Goal: Task Accomplishment & Management: Manage account settings

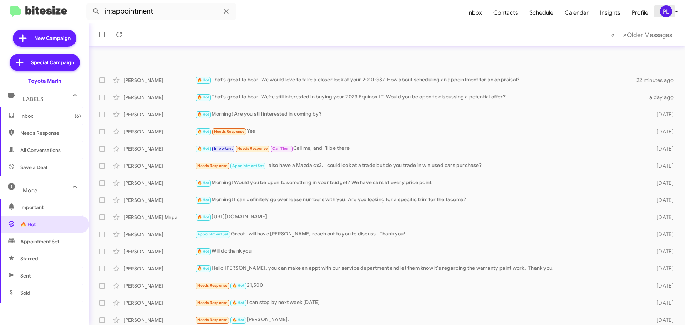
click at [677, 11] on icon at bounding box center [676, 12] width 2 height 2
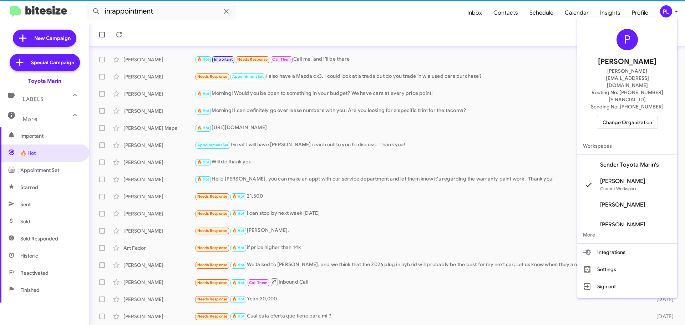
click at [636, 116] on span "Change Organization" at bounding box center [627, 122] width 50 height 12
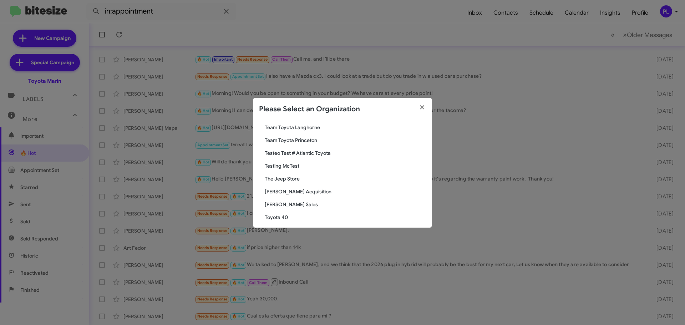
scroll to position [1313, 0]
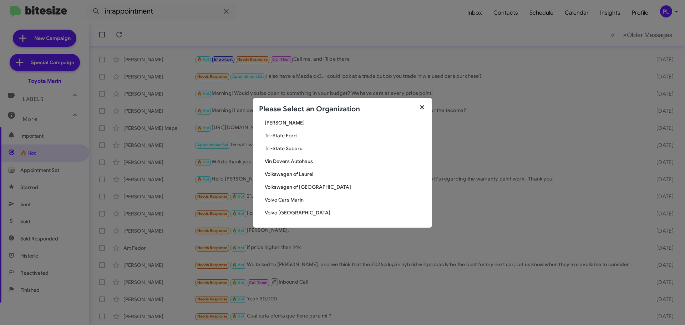
click at [422, 106] on icon "button" at bounding box center [422, 107] width 8 height 6
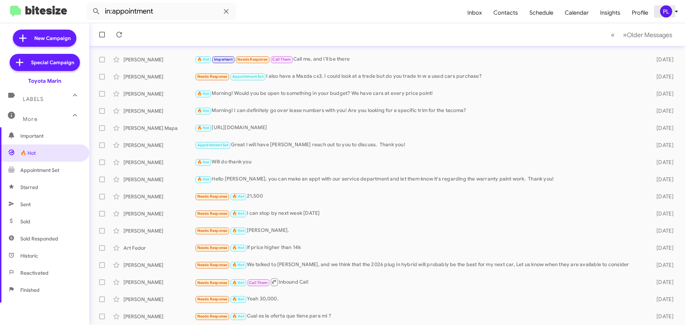
click at [673, 10] on icon at bounding box center [676, 11] width 9 height 9
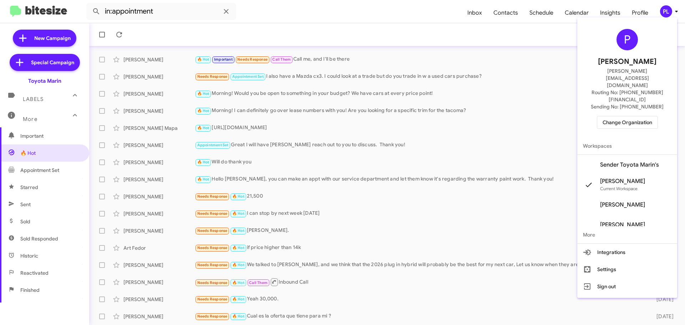
click at [641, 116] on span "Change Organization" at bounding box center [627, 122] width 50 height 12
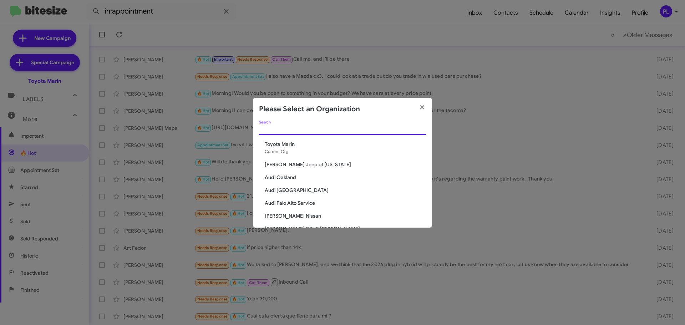
click at [319, 131] on input "Search" at bounding box center [342, 130] width 167 height 6
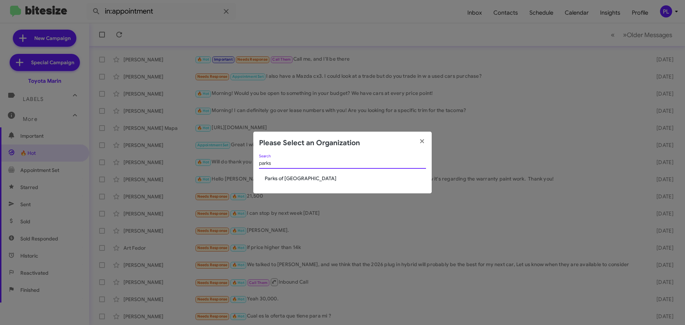
type input "parks"
click at [302, 176] on span "Parks of Gainesville" at bounding box center [345, 178] width 161 height 7
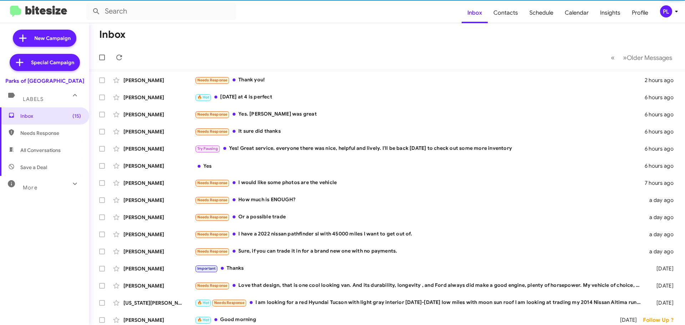
click at [45, 188] on div "More" at bounding box center [37, 184] width 63 height 13
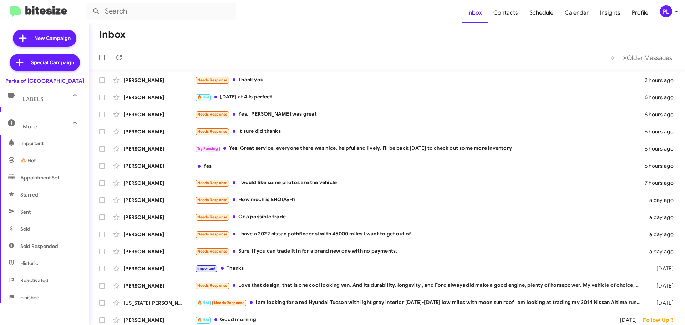
scroll to position [71, 0]
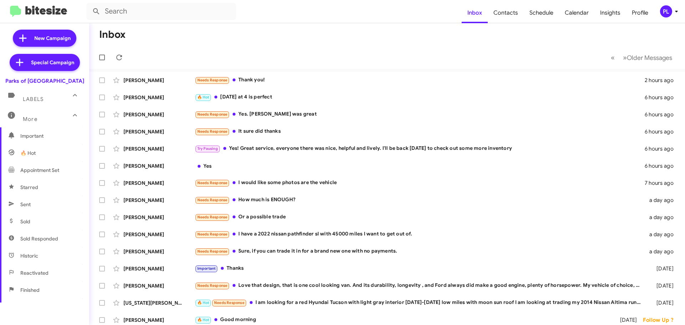
click at [44, 241] on span "Sold Responded" at bounding box center [39, 238] width 38 height 7
type input "in:sold-verified"
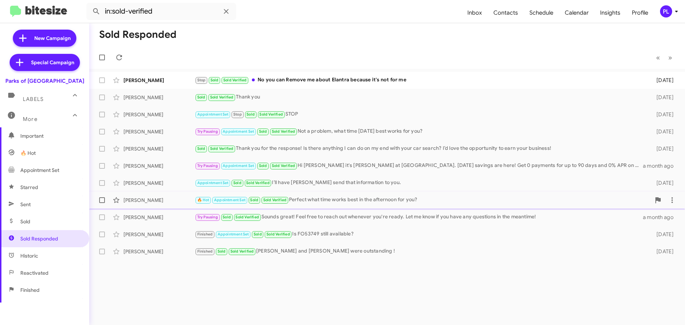
click at [345, 204] on div "🔥 Hot Appointment Set Sold Sold Verified Perfect what time works best in the af…" at bounding box center [423, 200] width 456 height 8
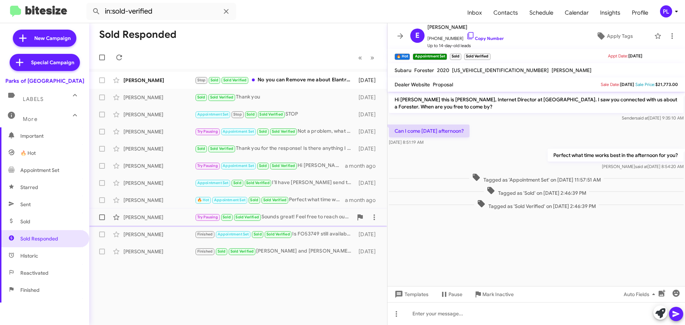
click at [301, 215] on div "Try Pausing Sold Sold Verified Sounds great! Feel free to reach out whenever yo…" at bounding box center [274, 217] width 158 height 8
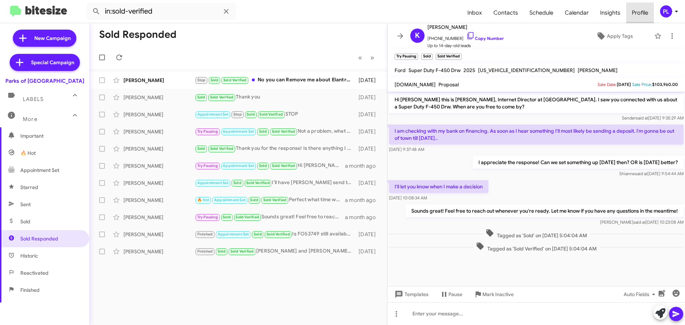
click at [635, 11] on span "Profile" at bounding box center [640, 12] width 28 height 21
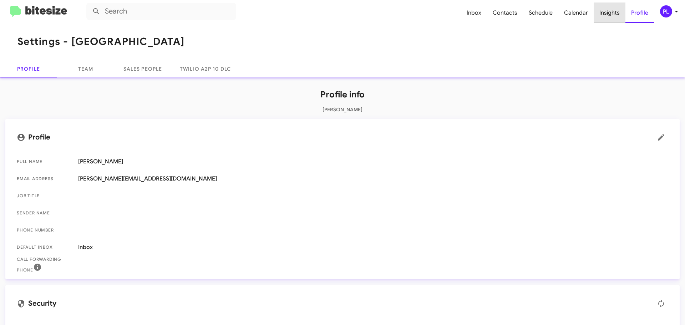
click at [612, 16] on span "Insights" at bounding box center [610, 12] width 32 height 21
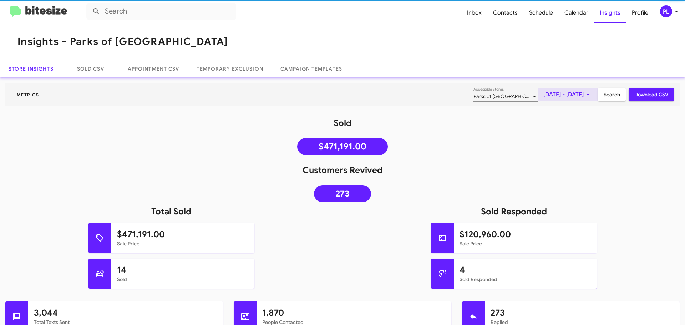
click at [543, 92] on span "[DATE] - [DATE]" at bounding box center [567, 94] width 49 height 13
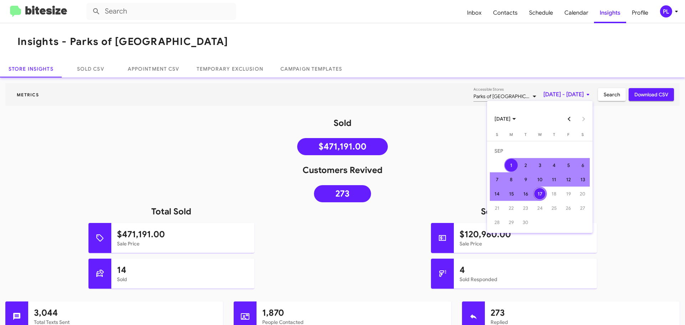
click at [570, 121] on button "Previous month" at bounding box center [569, 119] width 14 height 14
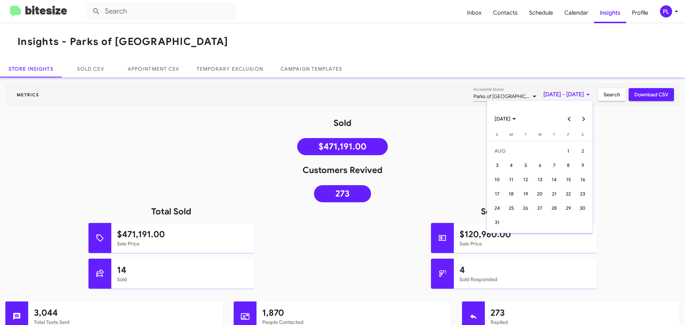
click at [570, 121] on button "Previous month" at bounding box center [569, 119] width 14 height 14
click at [526, 217] on div "29" at bounding box center [525, 222] width 13 height 13
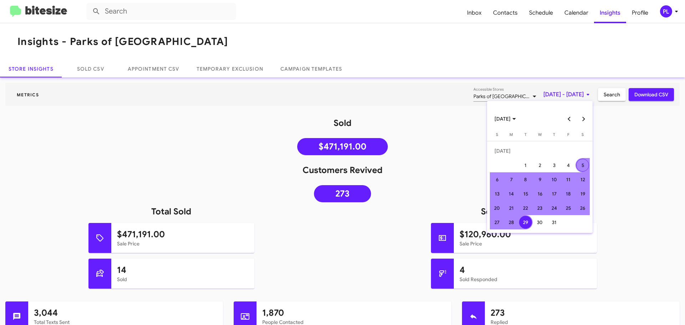
click at [582, 118] on button "Next month" at bounding box center [583, 119] width 14 height 14
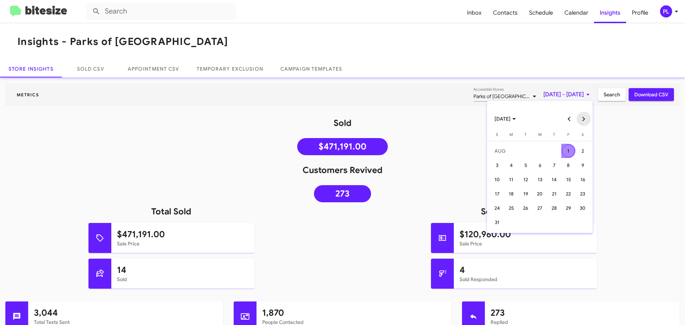
click at [582, 118] on button "Next month" at bounding box center [583, 119] width 14 height 14
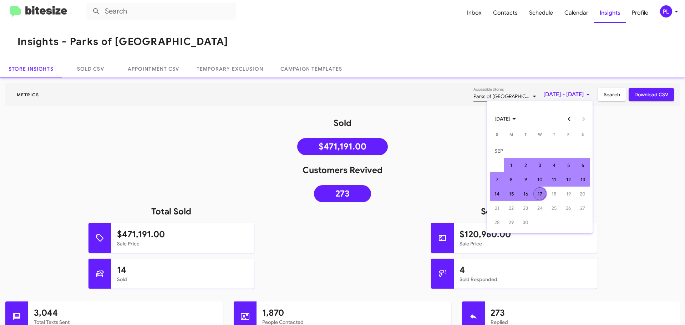
click at [541, 192] on div "17" at bounding box center [539, 193] width 13 height 13
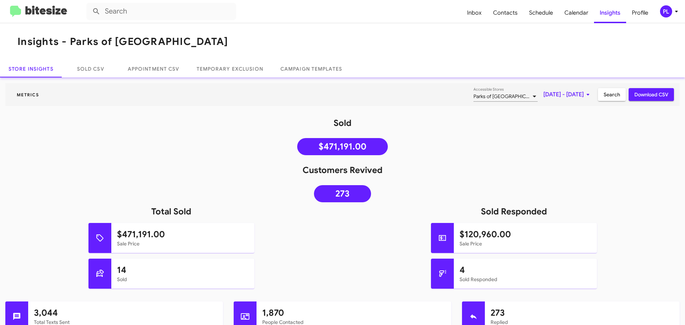
click at [608, 91] on span "Search" at bounding box center [611, 94] width 16 height 13
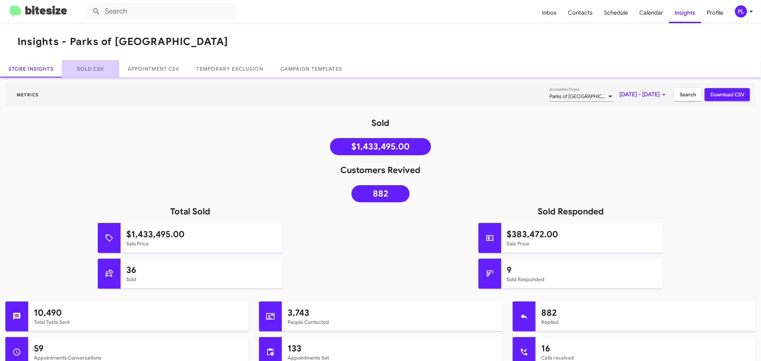
click at [81, 68] on link "Sold CSV" at bounding box center [90, 68] width 57 height 17
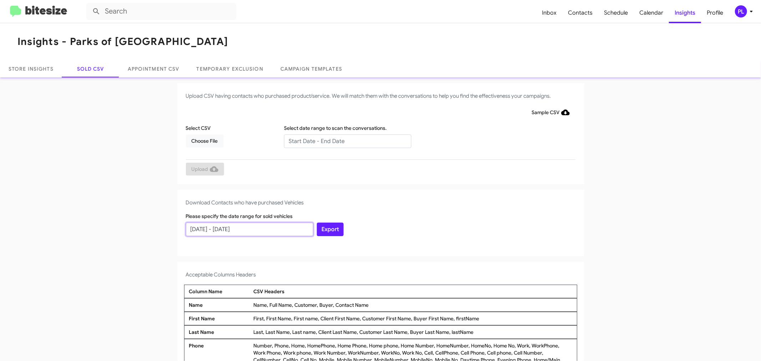
click at [208, 228] on input "08/18/2025 - 09/17/2025" at bounding box center [249, 230] width 127 height 14
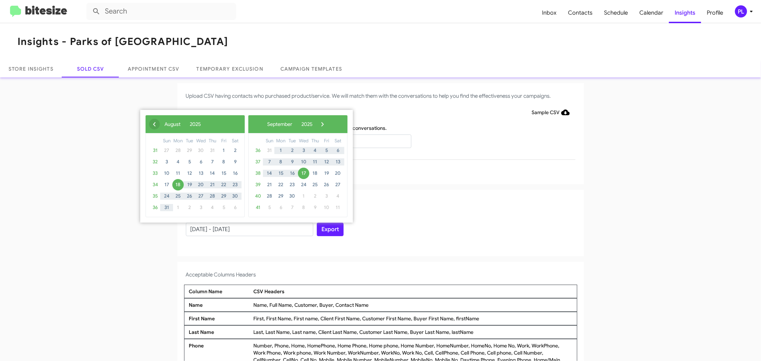
click at [152, 123] on span "‹" at bounding box center [154, 124] width 11 height 11
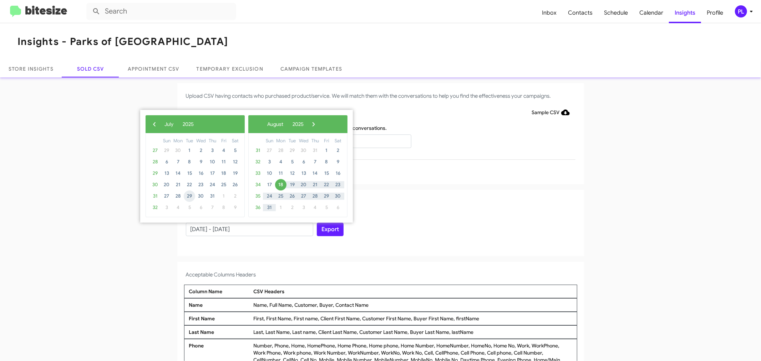
click at [192, 195] on span "29" at bounding box center [189, 195] width 11 height 11
click at [319, 125] on span "›" at bounding box center [313, 124] width 11 height 11
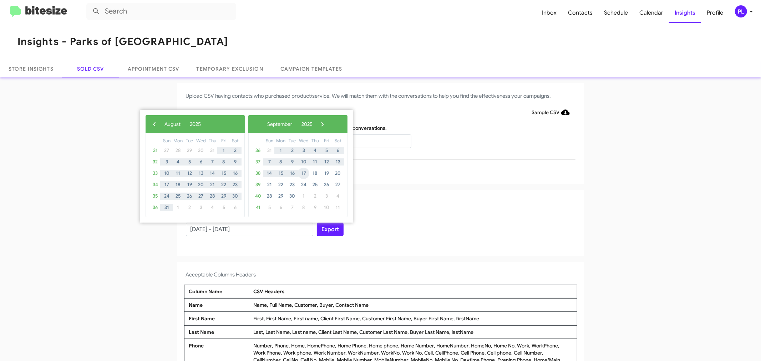
click at [302, 172] on span "17" at bounding box center [303, 173] width 11 height 11
type input "07/29/2025 - 09/17/2025"
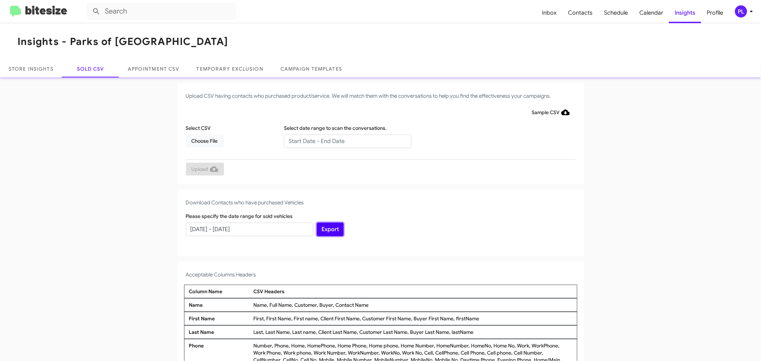
click at [333, 229] on button "Export" at bounding box center [330, 230] width 27 height 14
drag, startPoint x: 545, startPoint y: 12, endPoint x: 541, endPoint y: 13, distance: 3.6
click at [546, 12] on span "Inbox" at bounding box center [549, 12] width 26 height 21
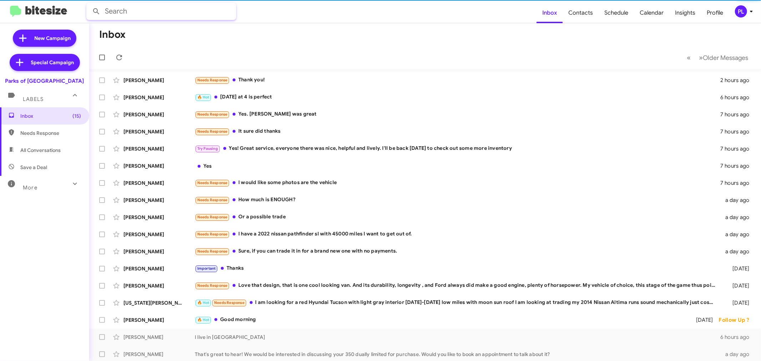
click at [140, 13] on input "text" at bounding box center [161, 11] width 150 height 17
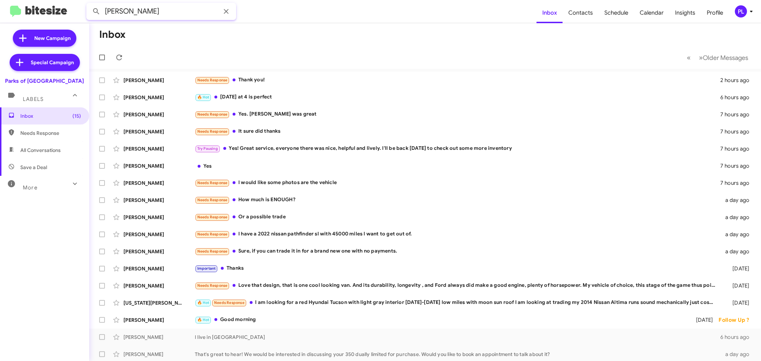
type input "dunn"
click at [89, 4] on button at bounding box center [96, 11] width 14 height 14
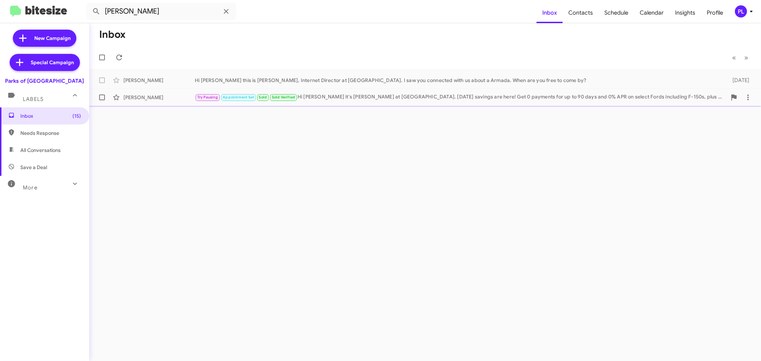
click at [315, 98] on div "Try Pausing Appointment Set Sold Sold Verified Hi Ceci it's Shianne Harrison at…" at bounding box center [461, 97] width 532 height 8
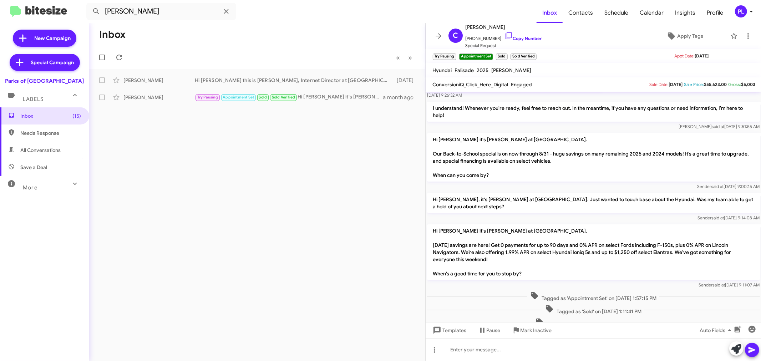
scroll to position [79, 0]
click at [286, 243] on div "Inbox « Previous » Next Robert Dunn Hi Robert this is Shianne Harrison, Interne…" at bounding box center [257, 192] width 336 height 338
click at [680, 12] on span "Insights" at bounding box center [685, 12] width 32 height 21
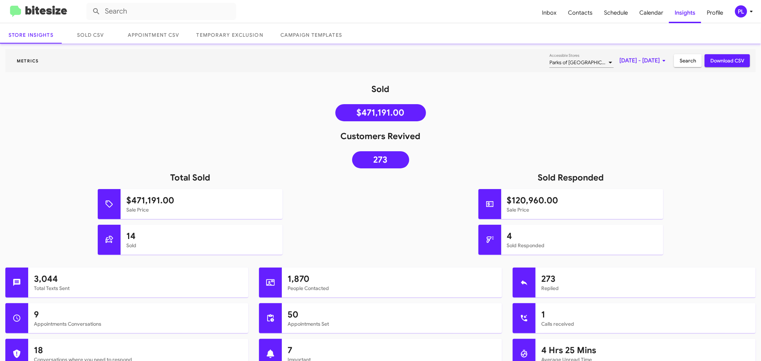
scroll to position [79, 0]
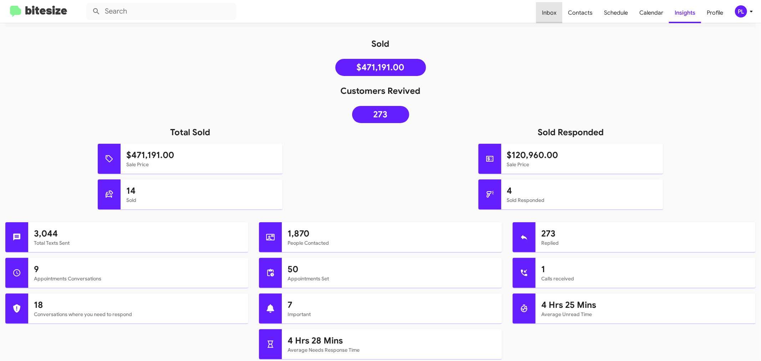
click at [555, 11] on span "Inbox" at bounding box center [549, 12] width 26 height 21
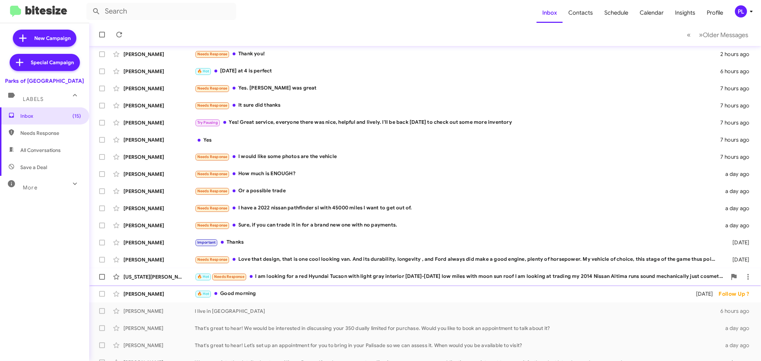
scroll to position [53, 0]
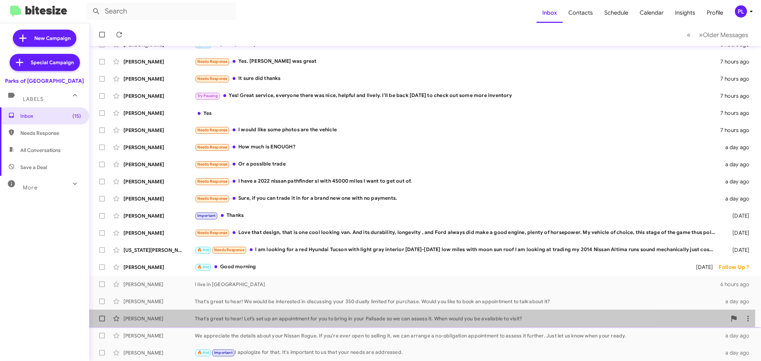
click at [389, 319] on div "That's great to hear! Let’s set up an appointment for you to bring in your Pali…" at bounding box center [461, 318] width 532 height 7
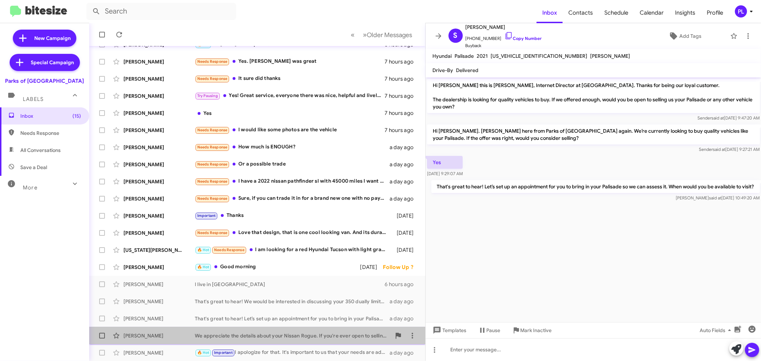
click at [290, 325] on div "We appreciate the details about your Nissan Rogue. If you're ever open to selli…" at bounding box center [293, 335] width 196 height 7
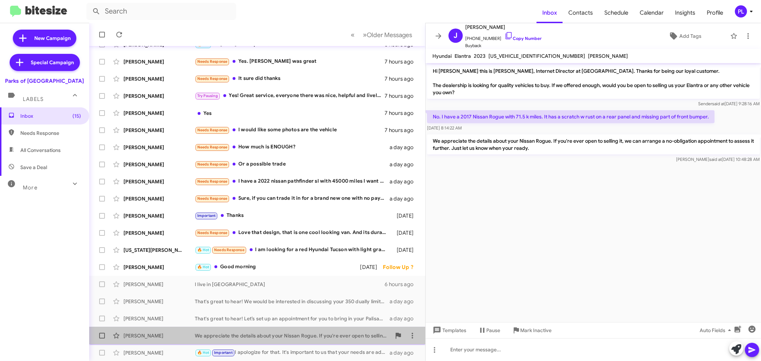
click at [315, 325] on div "We appreciate the details about your Nissan Rogue. If you're ever open to selli…" at bounding box center [293, 335] width 196 height 7
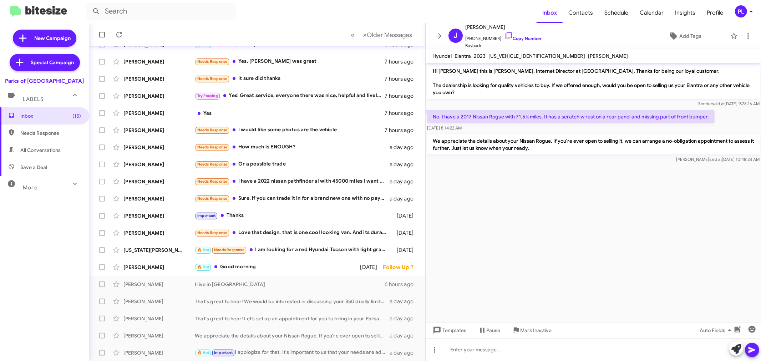
drag, startPoint x: 437, startPoint y: 37, endPoint x: 408, endPoint y: 26, distance: 31.1
click at [437, 37] on icon at bounding box center [438, 36] width 9 height 9
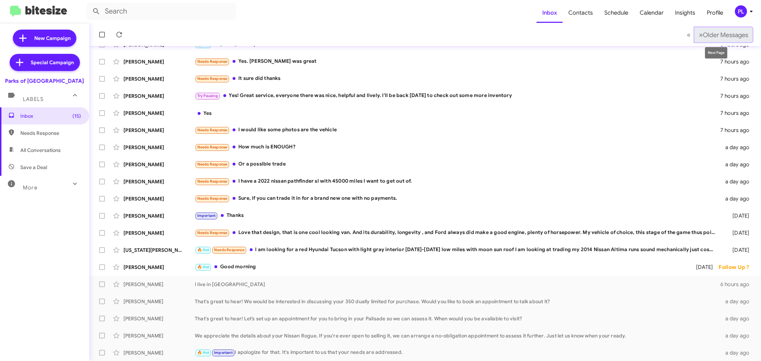
click at [684, 31] on span "Older Messages" at bounding box center [725, 35] width 45 height 8
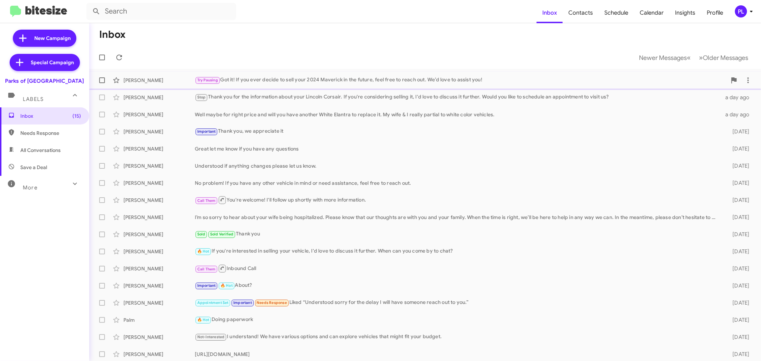
click at [287, 82] on div "Try Pausing Got it! If you ever decide to sell your 2024 Maverick in the future…" at bounding box center [461, 80] width 532 height 8
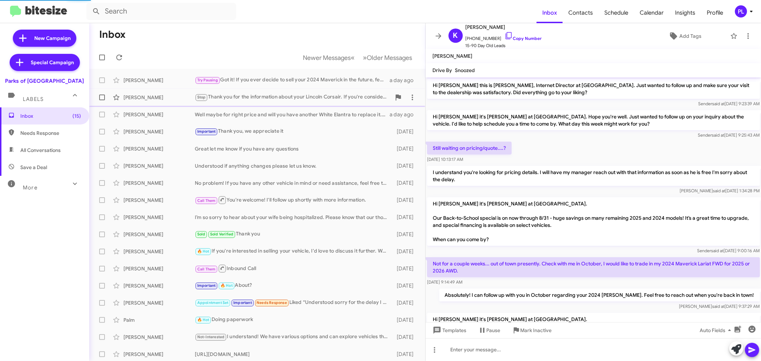
scroll to position [181, 0]
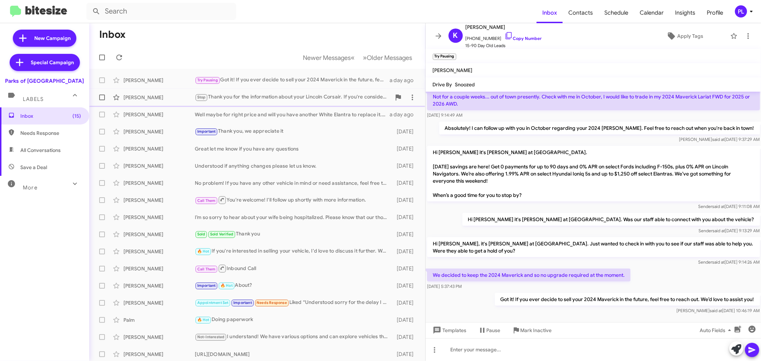
click at [240, 93] on div "Stop Thank you for the information about your Lincoln Corsair. If you're consid…" at bounding box center [293, 97] width 196 height 8
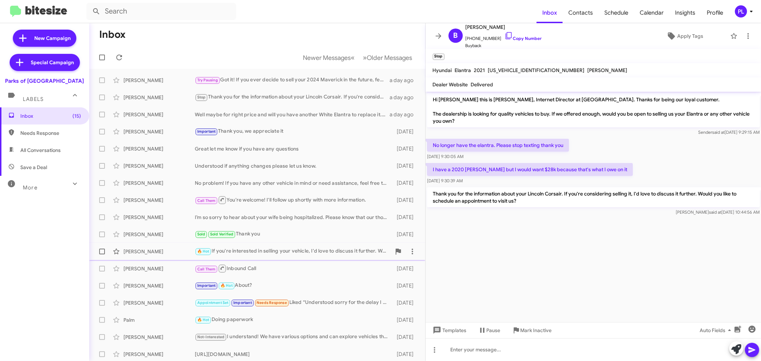
click at [259, 246] on div "Joseph Hess 🔥 Hot If you're interested in selling your vehicle, I'd love to dis…" at bounding box center [257, 251] width 325 height 14
click at [261, 284] on div "Important 🔥 Hot About?" at bounding box center [293, 285] width 196 height 8
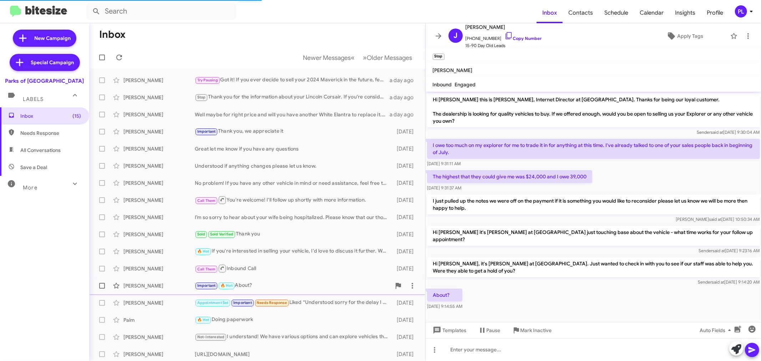
scroll to position [1, 0]
click at [255, 325] on div "Palm 🔥 Hot Doing paperwork 6 days ago" at bounding box center [257, 320] width 325 height 14
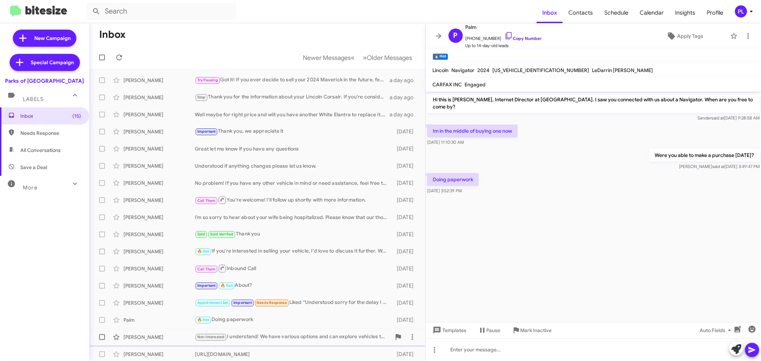
click at [266, 325] on div "Not-Interested I understand! We have various options and can explore vehicles t…" at bounding box center [293, 337] width 196 height 8
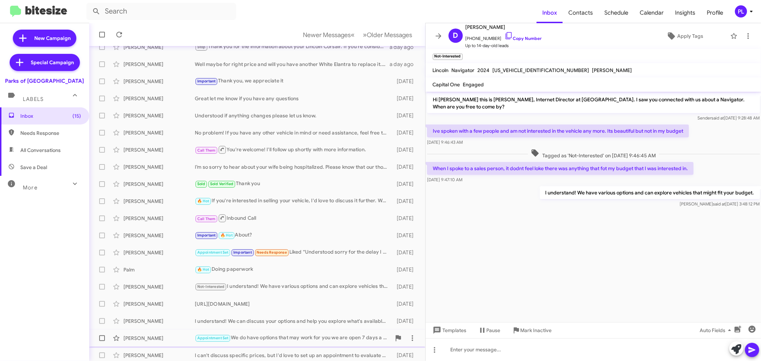
scroll to position [53, 0]
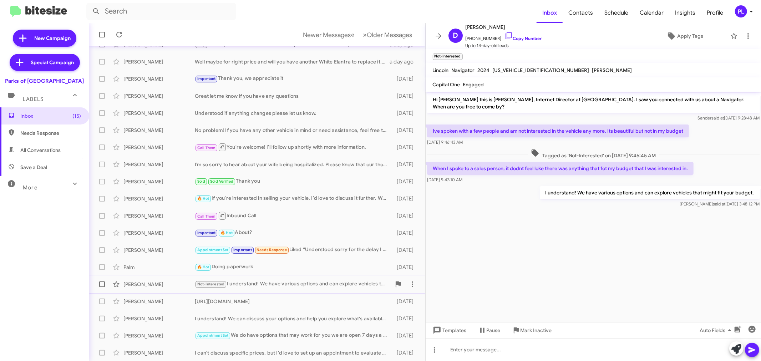
click at [316, 280] on div "Not-Interested I understand! We have various options and can explore vehicles t…" at bounding box center [293, 284] width 196 height 8
click at [300, 300] on div "https://www.gainesvilleford.net/new-vehicles/trucks-vans-2/?_dFR%5Bbody%5D%5B0%…" at bounding box center [293, 301] width 196 height 7
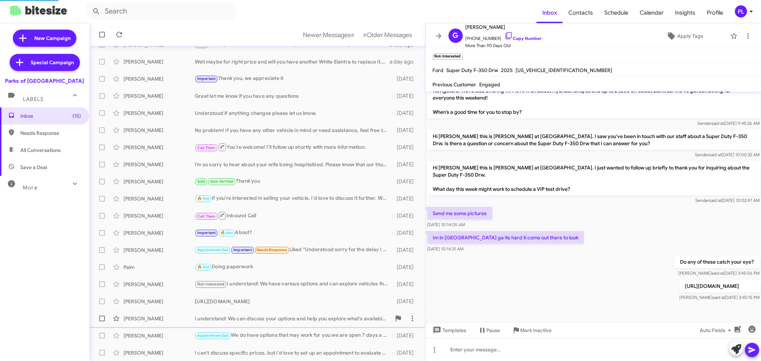
click at [284, 318] on div "I understand! We can discuss your options and help you explore what's available…" at bounding box center [293, 318] width 196 height 7
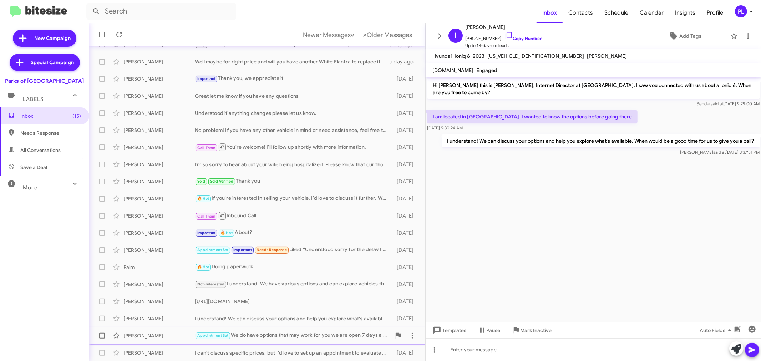
click at [263, 325] on div "Appointment Set We do have options that may work for you we are open 7 days a w…" at bounding box center [293, 335] width 196 height 8
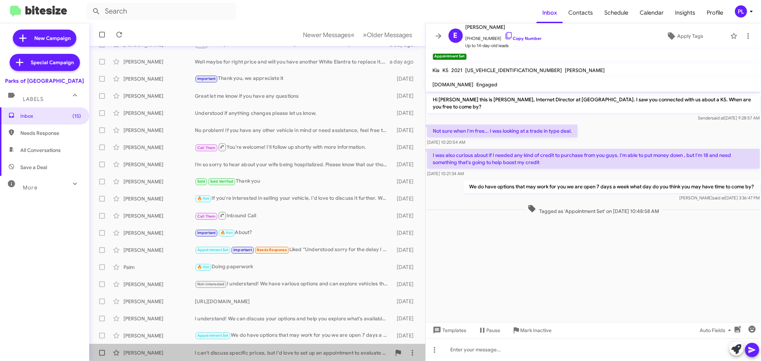
click at [288, 325] on div "I can't discuss specific prices, but I'd love to set up an appointment to evalu…" at bounding box center [293, 352] width 196 height 7
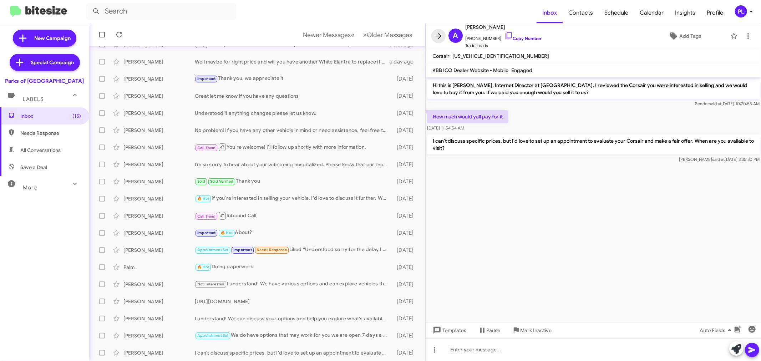
click at [434, 37] on icon at bounding box center [438, 36] width 9 height 9
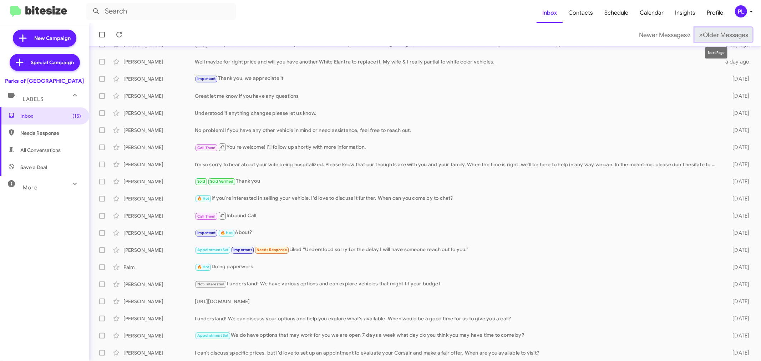
click at [684, 35] on span "Older Messages" at bounding box center [725, 35] width 45 height 8
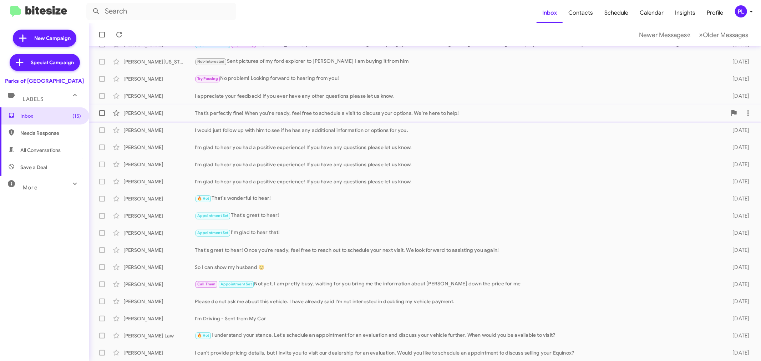
click at [360, 109] on div "That’s perfectly fine! When you're ready, feel free to schedule a visit to disc…" at bounding box center [461, 112] width 532 height 7
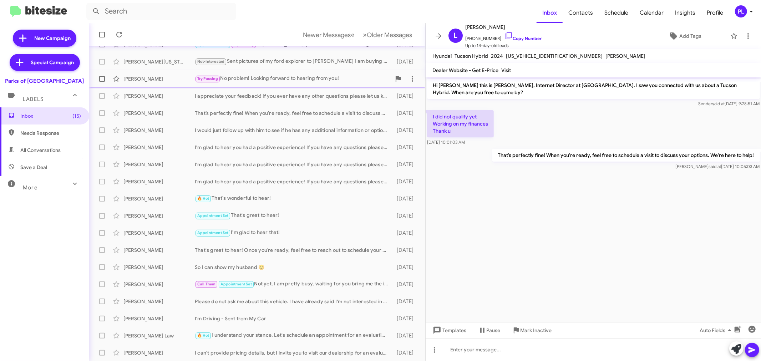
click at [254, 81] on div "Try Pausing No problem! Looking forward to hearing from you!" at bounding box center [293, 79] width 196 height 8
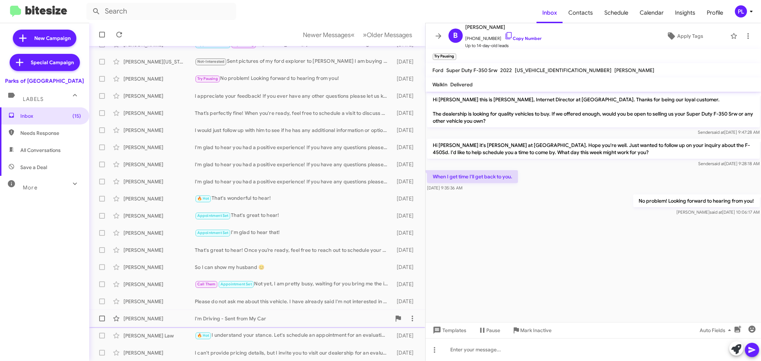
click at [259, 321] on div "I'm Driving - Sent from My Car" at bounding box center [293, 318] width 196 height 7
click at [266, 302] on div "Please do not ask me about this vehicle. I have already said I'm not interested…" at bounding box center [293, 301] width 196 height 7
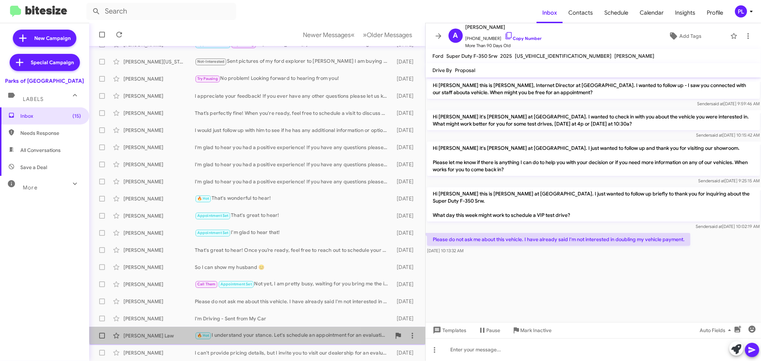
click at [269, 325] on div "🔥 Hot I understand your stance. Let's schedule an appointment for an evaluation…" at bounding box center [293, 335] width 196 height 8
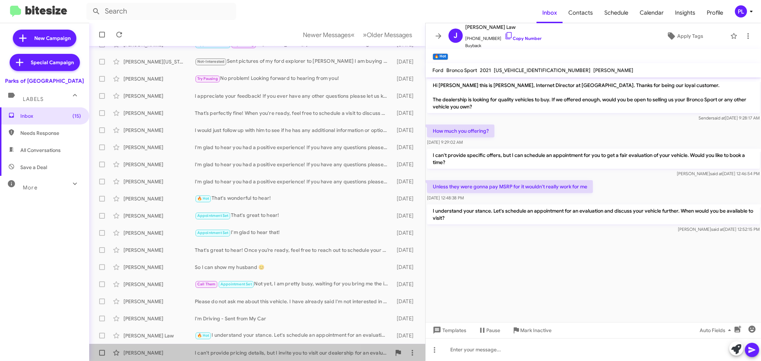
click at [276, 325] on div "I can't provide pricing details, but I invite you to visit our dealership for a…" at bounding box center [293, 352] width 196 height 7
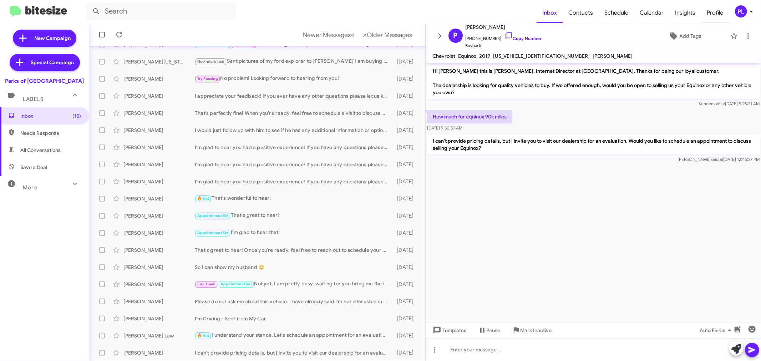
click at [684, 13] on span "Profile" at bounding box center [715, 12] width 28 height 21
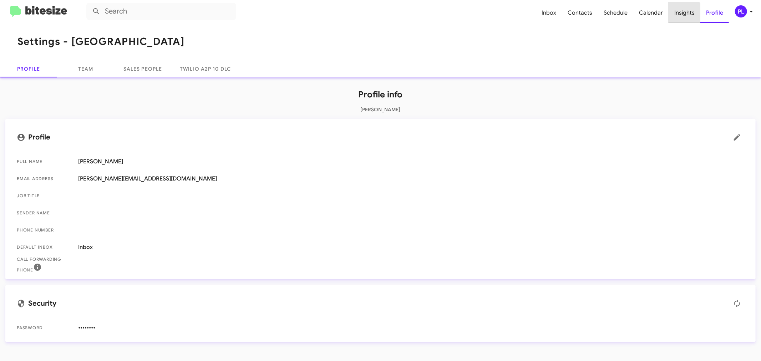
click at [683, 13] on span "Insights" at bounding box center [684, 12] width 32 height 21
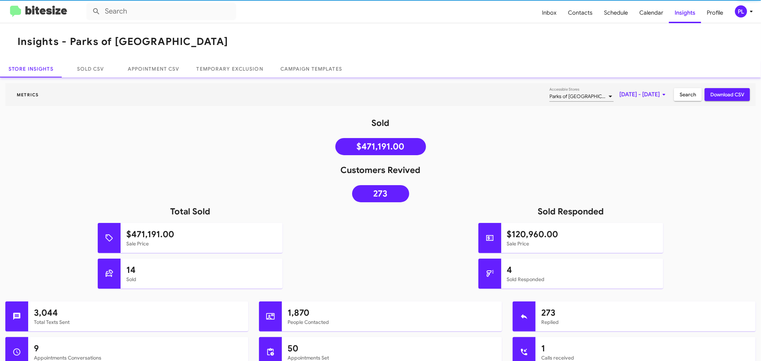
click at [631, 97] on span "Sep 1, 2025 - Sep 17, 2025" at bounding box center [643, 94] width 49 height 13
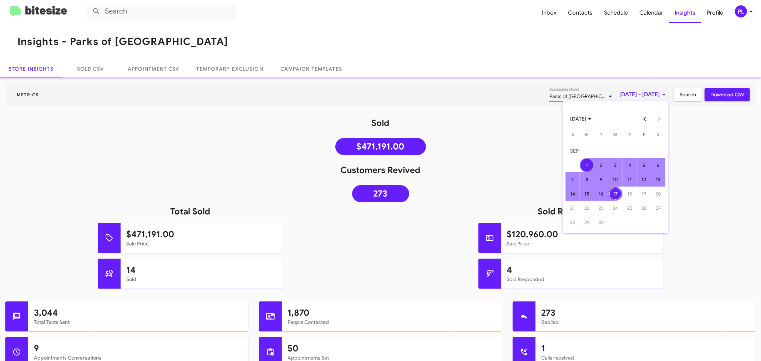
click at [642, 119] on button "Previous month" at bounding box center [645, 119] width 14 height 14
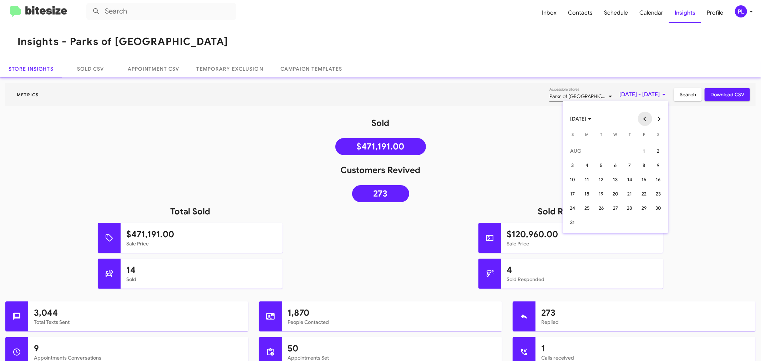
click at [642, 119] on button "Previous month" at bounding box center [645, 119] width 14 height 14
click at [612, 221] on div "30" at bounding box center [615, 222] width 13 height 13
click at [594, 222] on td "29" at bounding box center [601, 222] width 14 height 14
click at [648, 93] on span "Jul 29, 2025 - Jul 30, 2025" at bounding box center [643, 94] width 49 height 13
click at [661, 118] on button "Next month" at bounding box center [659, 119] width 14 height 14
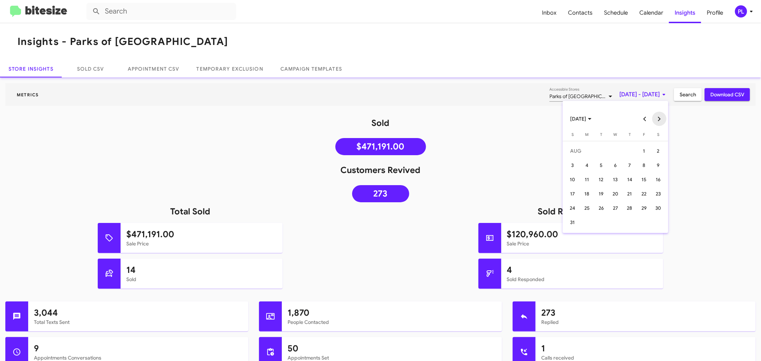
click at [661, 118] on button "Next month" at bounding box center [659, 119] width 14 height 14
click at [619, 192] on div "17" at bounding box center [615, 193] width 13 height 13
click at [682, 92] on div at bounding box center [380, 180] width 761 height 361
click at [682, 92] on span "Search" at bounding box center [687, 94] width 16 height 13
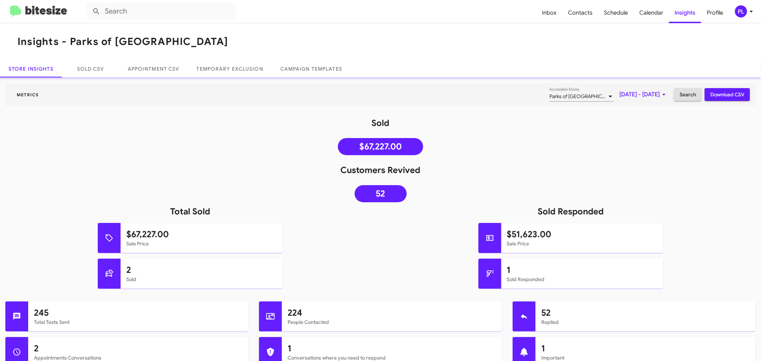
click at [623, 96] on span "Jul 29, 2025 - Jul 30, 2025" at bounding box center [643, 94] width 49 height 13
click at [661, 117] on button "Next month" at bounding box center [659, 119] width 14 height 14
click at [610, 195] on div "17" at bounding box center [615, 193] width 13 height 13
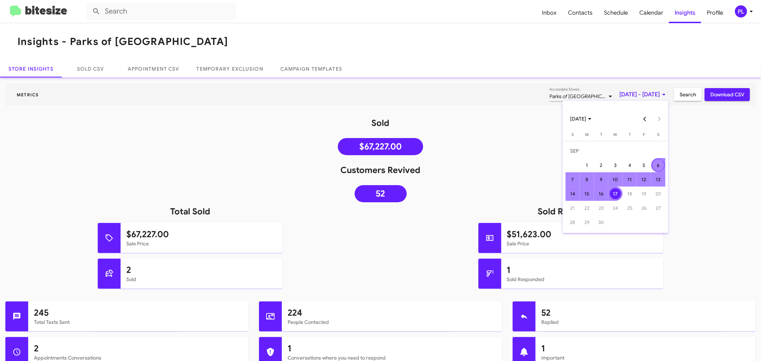
click at [643, 119] on button "Previous month" at bounding box center [645, 119] width 14 height 14
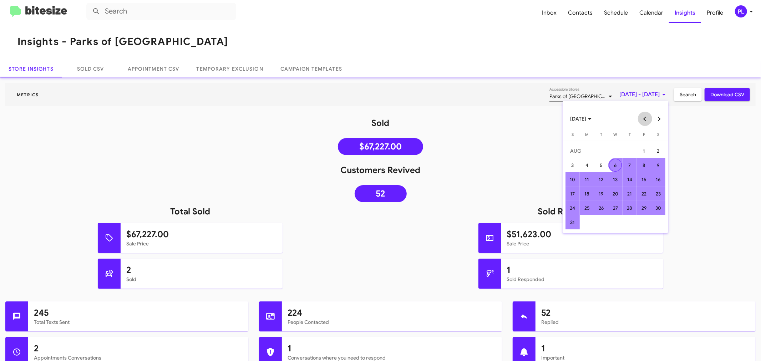
click at [643, 119] on button "Previous month" at bounding box center [645, 119] width 14 height 14
click at [609, 177] on div "11" at bounding box center [615, 179] width 13 height 13
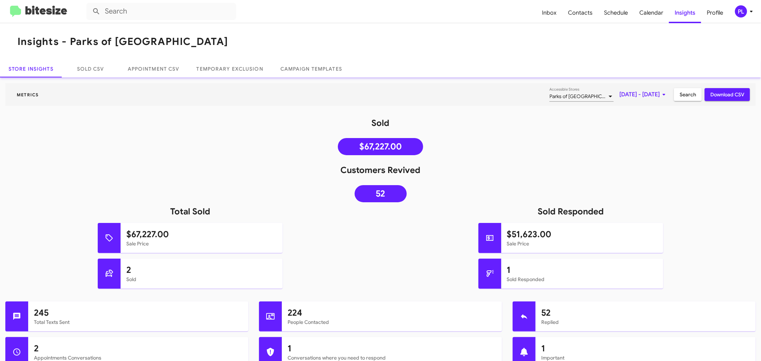
click at [610, 101] on mat-toolbar "Metrics Parks of Gainesville Accessible Stores Jun 11, 2025 - Sep 17, 2025 Sear…" at bounding box center [380, 94] width 750 height 23
click at [619, 97] on span "Jun 11, 2025 - Sep 17, 2025" at bounding box center [643, 94] width 49 height 13
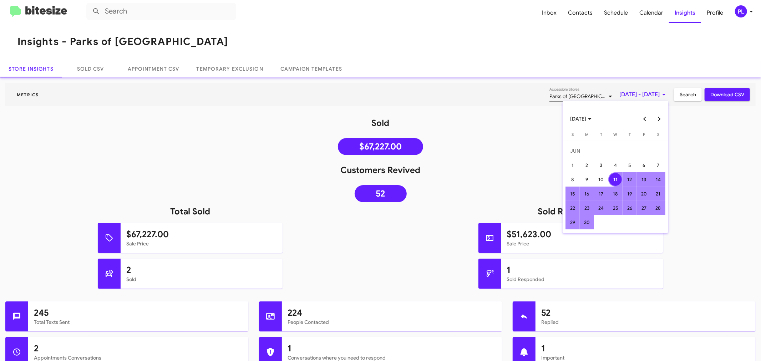
click at [661, 121] on button "Next month" at bounding box center [659, 119] width 14 height 14
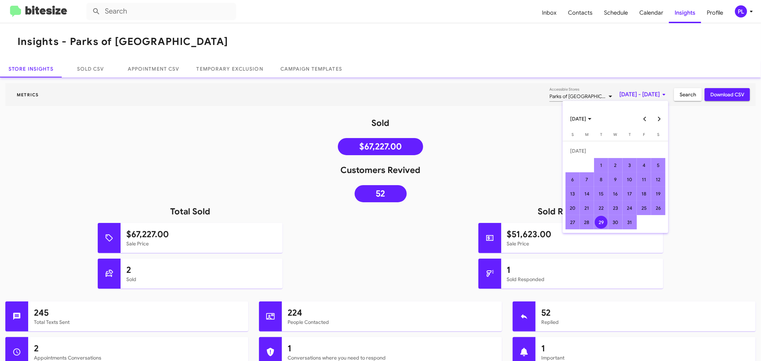
click at [598, 223] on div "29" at bounding box center [601, 222] width 13 height 13
click at [657, 95] on div at bounding box center [380, 180] width 761 height 361
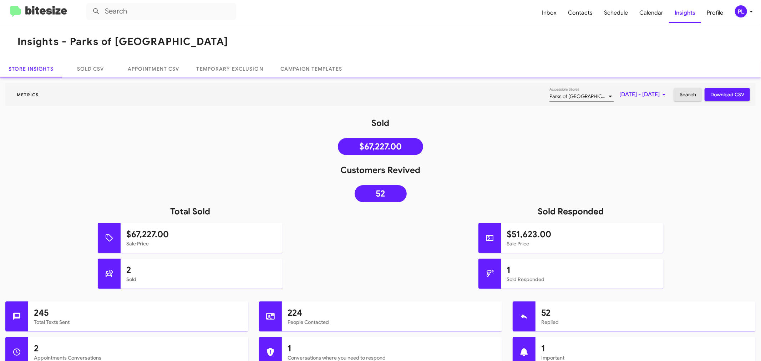
click at [682, 95] on span "Search" at bounding box center [687, 94] width 16 height 13
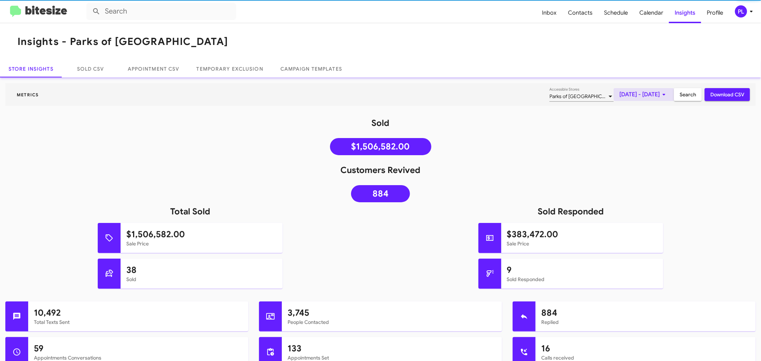
click at [621, 96] on span "Jun 11, 2025 - Sep 17, 2025" at bounding box center [643, 94] width 49 height 13
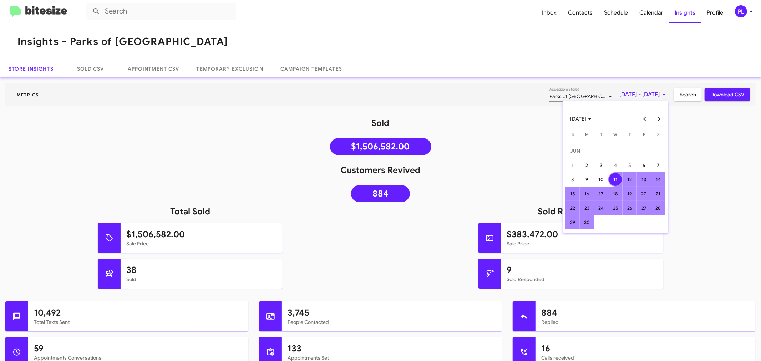
click at [176, 169] on div at bounding box center [380, 180] width 761 height 361
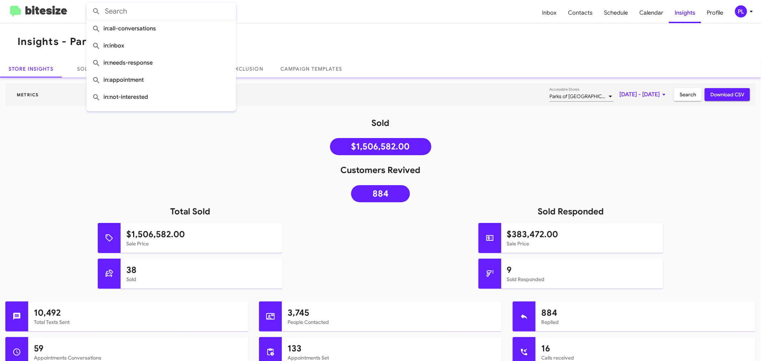
click at [139, 9] on input "text" at bounding box center [161, 11] width 150 height 17
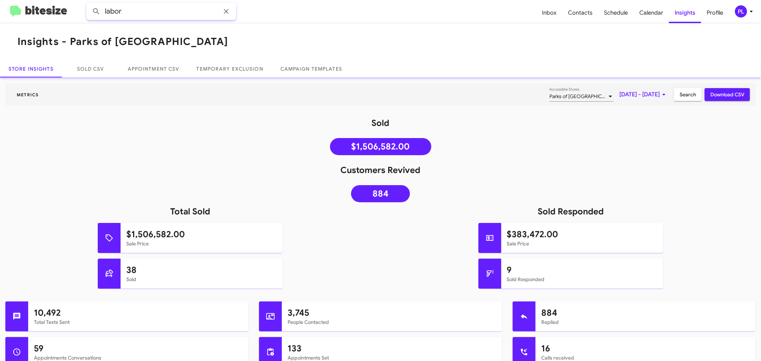
click at [89, 4] on button at bounding box center [96, 11] width 14 height 14
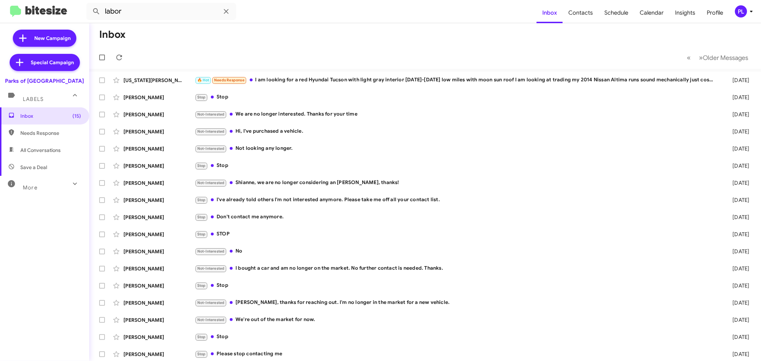
click at [355, 42] on mat-toolbar-row "Inbox" at bounding box center [425, 34] width 672 height 23
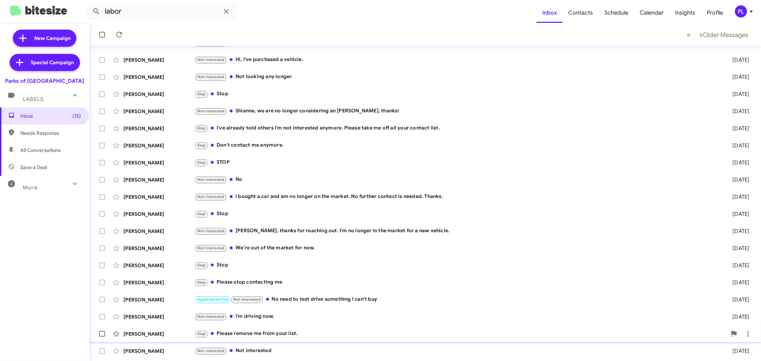
scroll to position [138, 0]
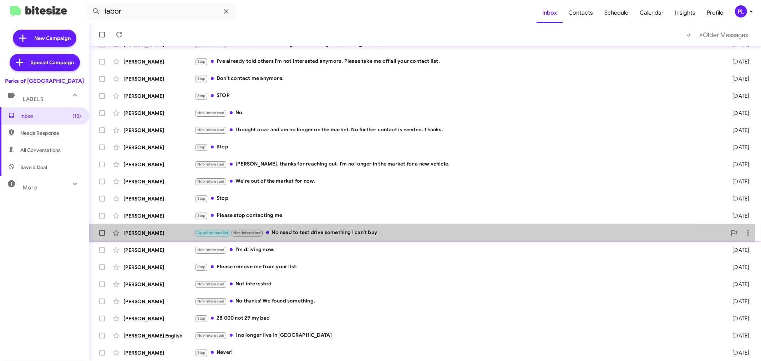
click at [318, 230] on div "Appointment Set Not-Interested No need to test drive something I can't buy" at bounding box center [461, 233] width 532 height 8
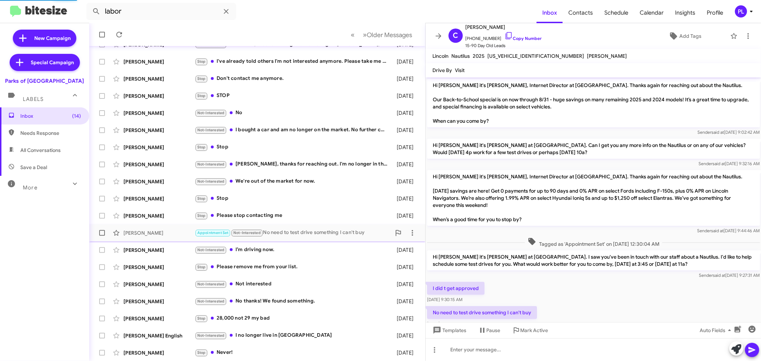
scroll to position [34, 0]
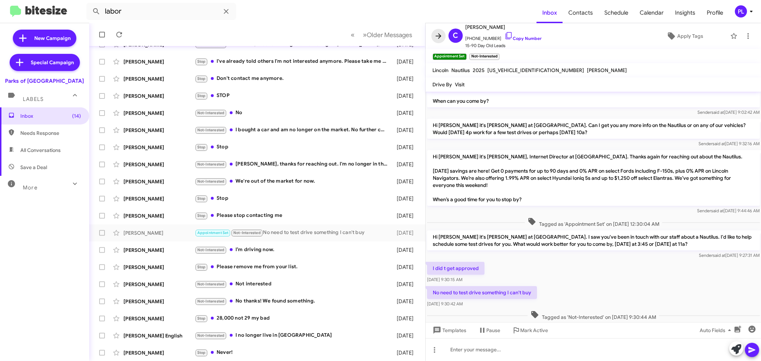
click at [438, 37] on icon at bounding box center [438, 36] width 9 height 9
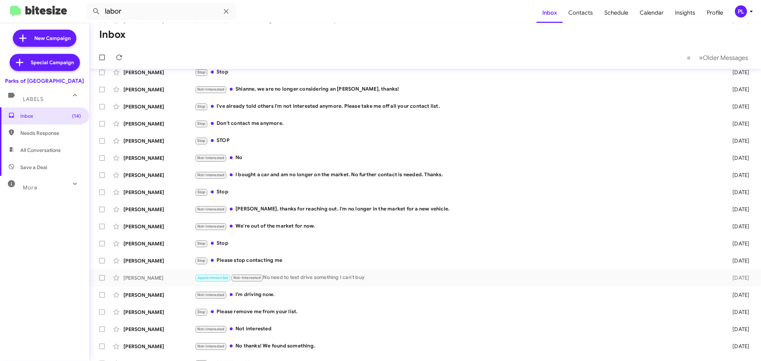
scroll to position [20, 0]
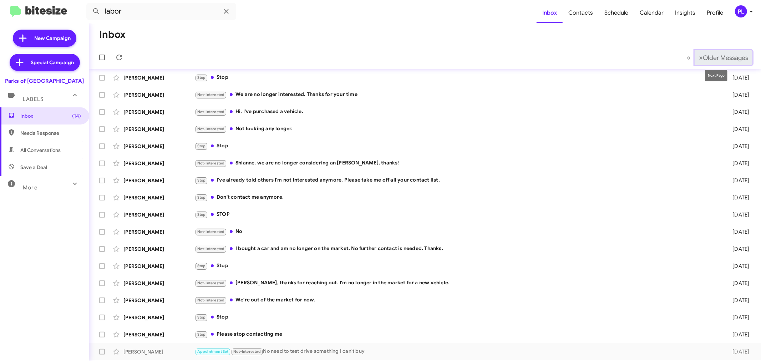
click at [684, 59] on span "Older Messages" at bounding box center [725, 58] width 45 height 8
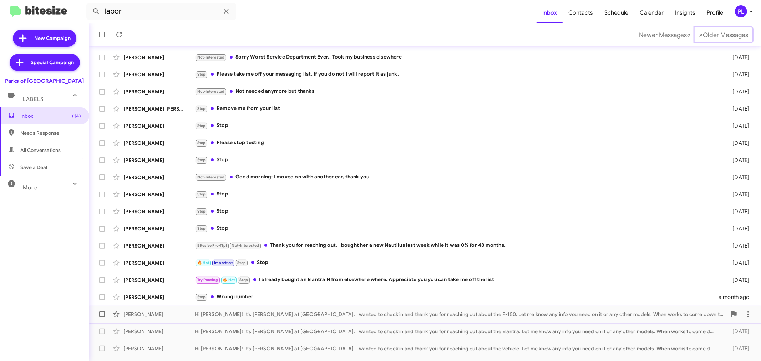
scroll to position [99, 0]
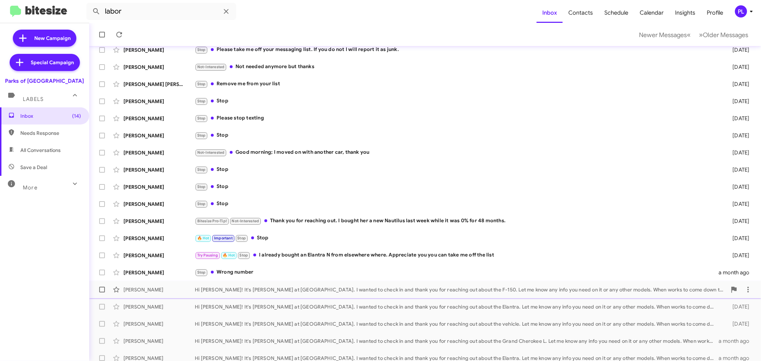
click at [450, 295] on div "Rafael Fonseca Gonzalez Hi Rafael! It's Shianne Harrison at Parks of Gainesvill…" at bounding box center [425, 289] width 660 height 14
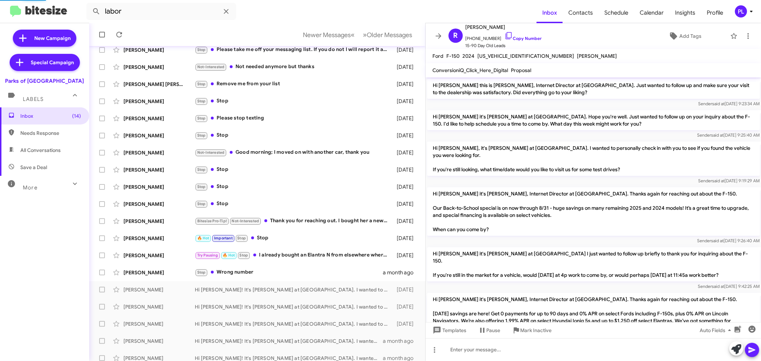
scroll to position [106, 0]
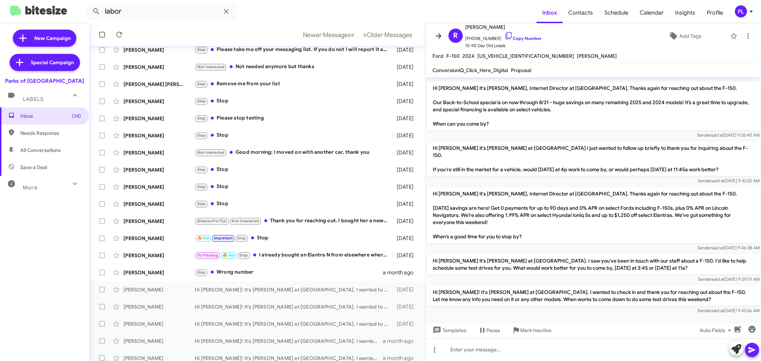
click at [437, 35] on icon at bounding box center [438, 36] width 9 height 9
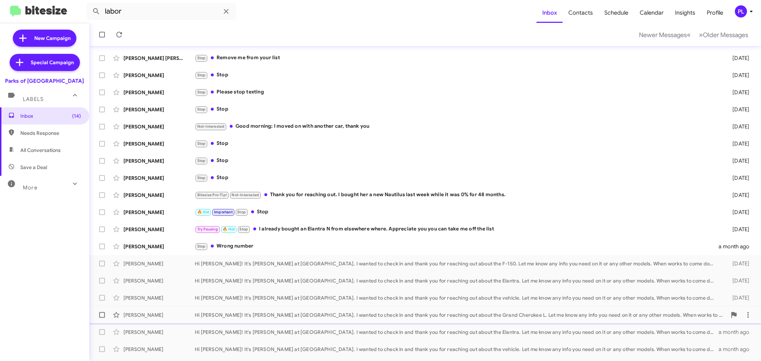
scroll to position [138, 0]
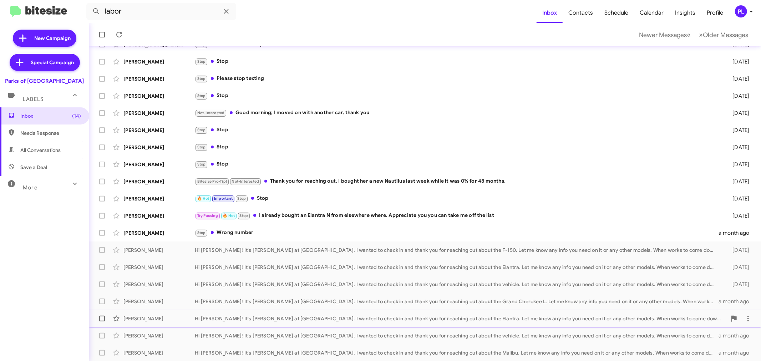
click at [402, 325] on span "Lorraine Jondro Hi Lorraine! It's Shianne Harrison at Parks of Gainesville. I w…" at bounding box center [425, 318] width 672 height 17
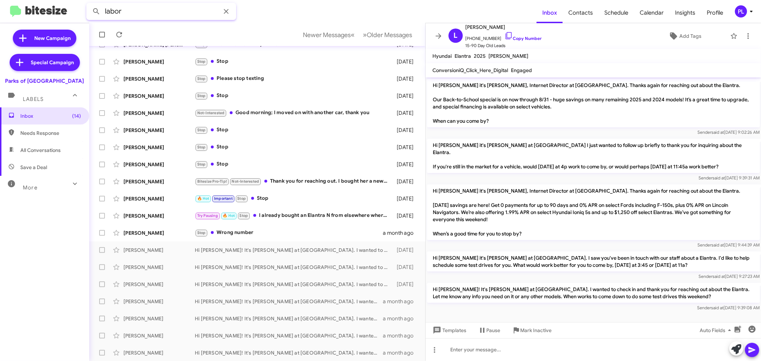
drag, startPoint x: 136, startPoint y: 10, endPoint x: 55, endPoint y: 12, distance: 81.0
click at [55, 12] on mat-toolbar "labor Inbox Contacts Schedule Calendar Insights Profile PL" at bounding box center [380, 11] width 761 height 23
paste input "John Yeaton"
click at [89, 4] on button at bounding box center [96, 11] width 14 height 14
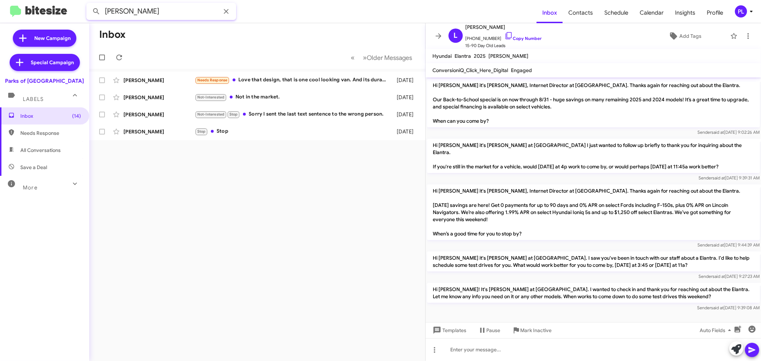
drag, startPoint x: 154, startPoint y: 13, endPoint x: 39, endPoint y: 1, distance: 116.5
click at [39, 1] on mat-toolbar "John Yeaton Inbox Contacts Schedule Calendar Insights Profile PL" at bounding box center [380, 11] width 761 height 23
click at [89, 4] on button at bounding box center [96, 11] width 14 height 14
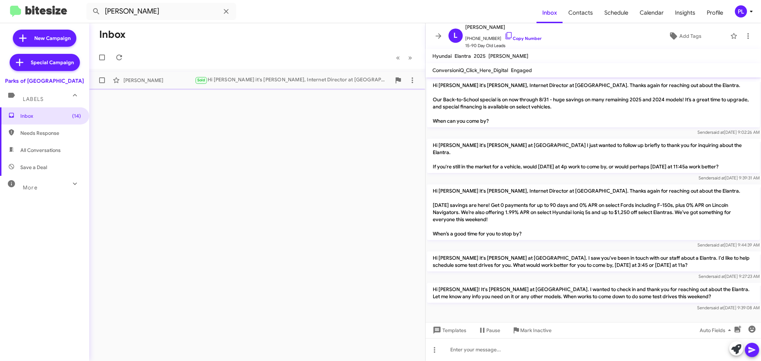
click at [227, 74] on div "John Yeaton Sold Hi John it's Shianne Harrison, Internet Director at Parks of G…" at bounding box center [257, 80] width 325 height 14
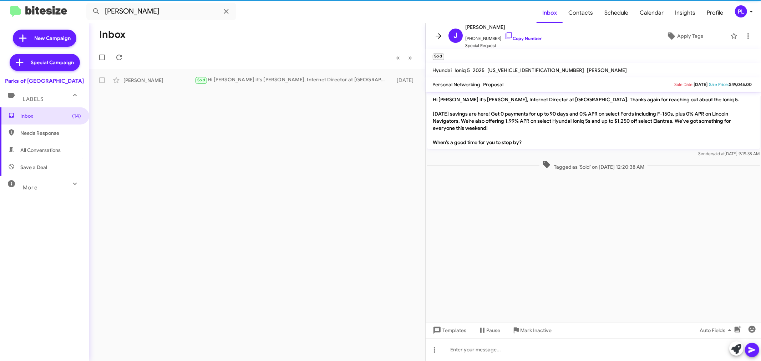
click at [439, 32] on icon at bounding box center [438, 36] width 9 height 9
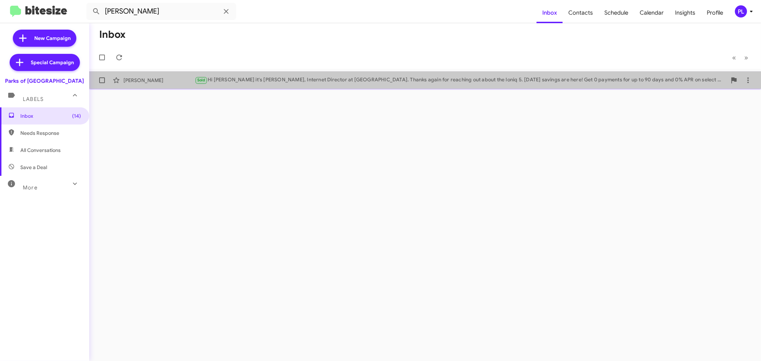
click at [384, 76] on div "Sold Hi John it's Shianne Harrison, Internet Director at Parks of Gainesville. …" at bounding box center [461, 80] width 532 height 8
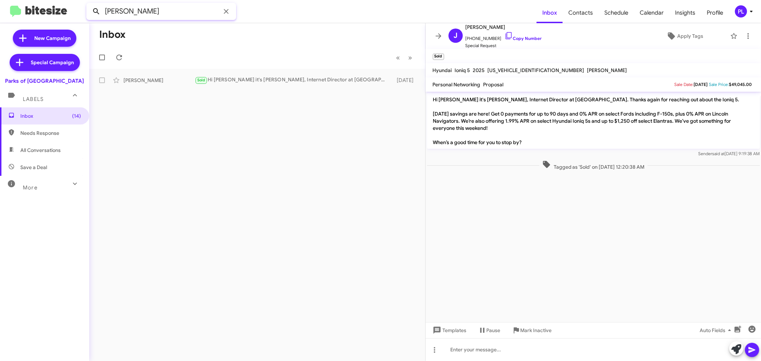
drag, startPoint x: 114, startPoint y: 9, endPoint x: 91, endPoint y: 9, distance: 23.9
click at [91, 9] on div "yeaton" at bounding box center [161, 11] width 150 height 17
paste input "Mccurley"
click at [89, 4] on button at bounding box center [96, 11] width 14 height 14
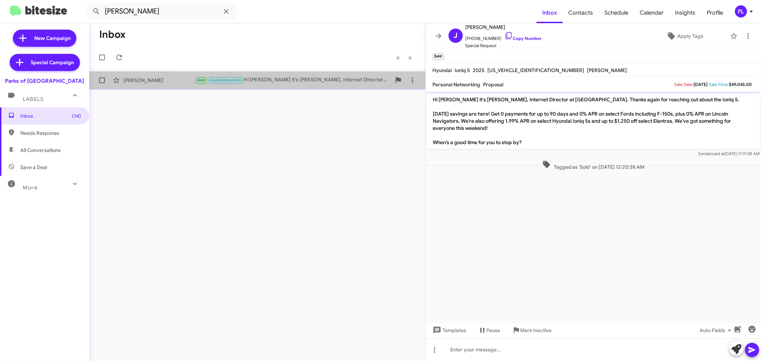
click at [315, 81] on div "Sold Appointment Set Hi Jamie it's Shianne Harrison, Internet Director at Parks…" at bounding box center [293, 80] width 196 height 8
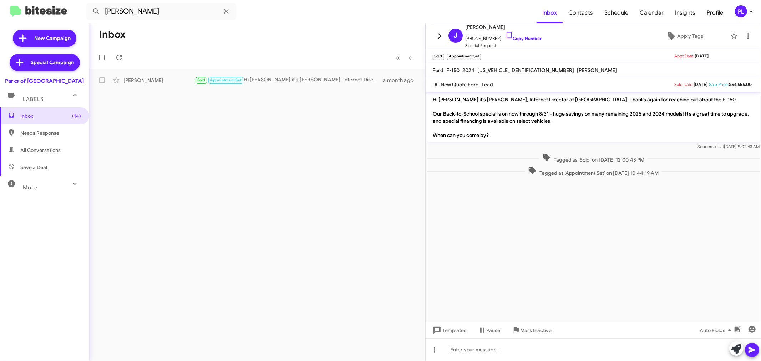
click at [436, 35] on icon at bounding box center [438, 36] width 9 height 9
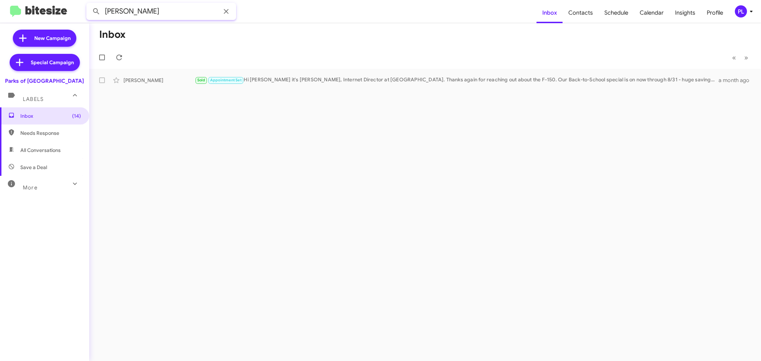
drag, startPoint x: 151, startPoint y: 11, endPoint x: 66, endPoint y: -3, distance: 86.0
click at [66, 0] on html "Mccurley Inbox Contacts Schedule Calendar Insights Profile PL New Campaign Spec…" at bounding box center [380, 180] width 761 height 361
type input "school"
click at [89, 4] on button at bounding box center [96, 11] width 14 height 14
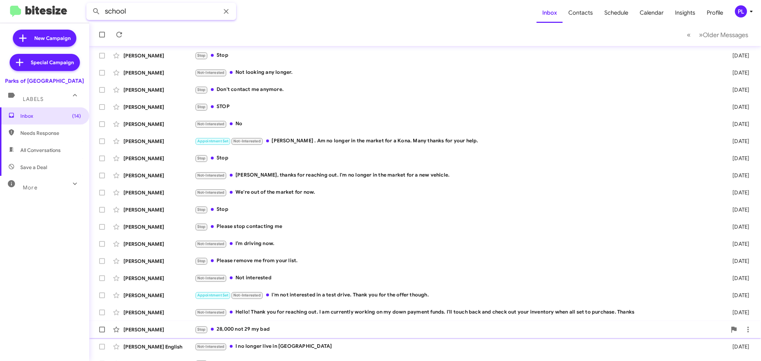
scroll to position [138, 0]
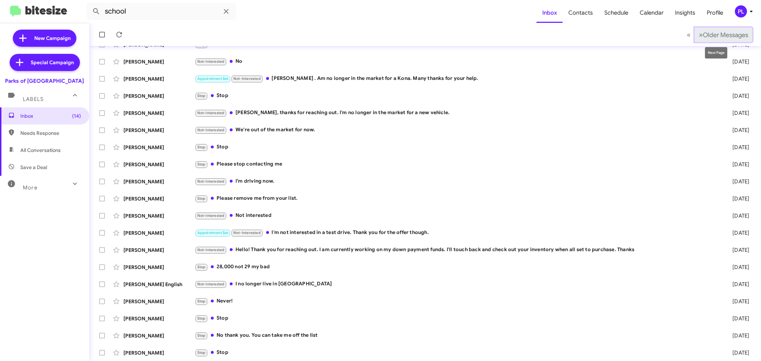
click at [684, 40] on button "» Next Older Messages" at bounding box center [723, 34] width 58 height 15
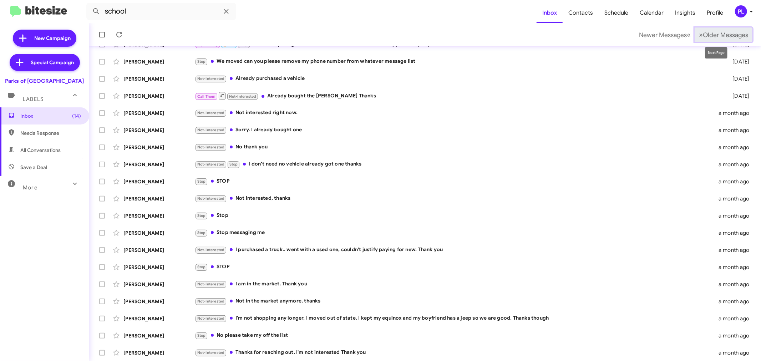
click at [684, 40] on button "» Next Older Messages" at bounding box center [723, 34] width 58 height 15
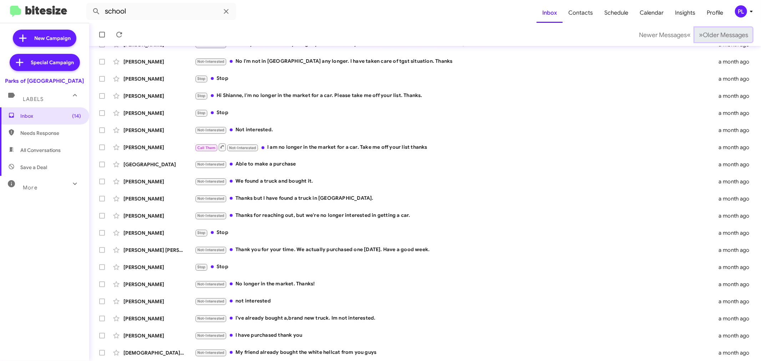
click at [684, 40] on button "» Next Older Messages" at bounding box center [723, 34] width 58 height 15
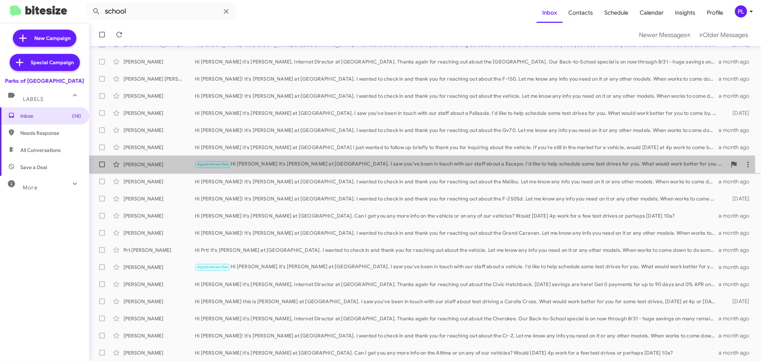
click at [375, 168] on div "Appointment Set Hi Pat it's Shianne Harrison at Parks of Gainesville. I saw you…" at bounding box center [461, 164] width 532 height 8
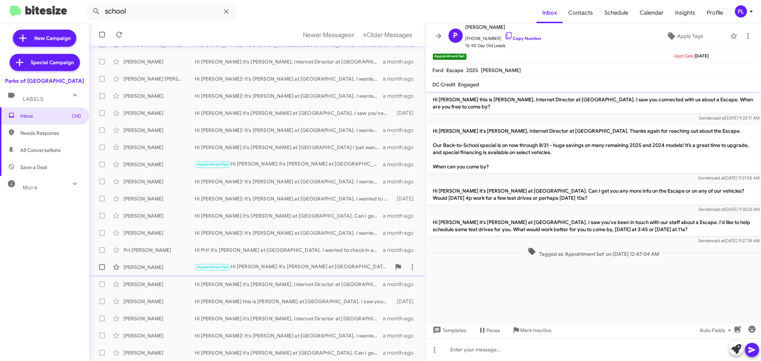
click at [259, 269] on div "Appointment Set Hi Amelia it's Shianne Harrison at Parks of Gainesville. I saw …" at bounding box center [293, 267] width 196 height 8
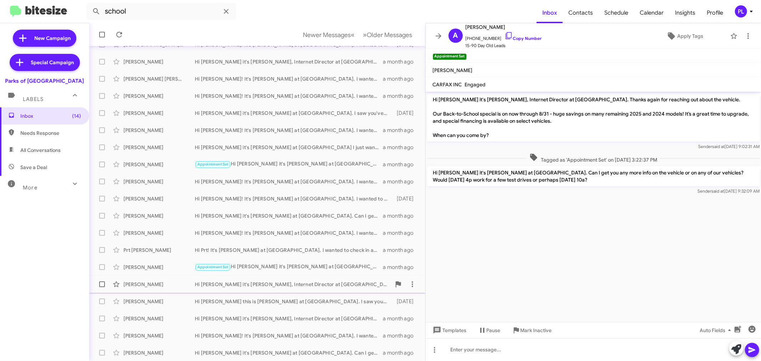
click at [295, 289] on div "Heather Zetrouer Hi Heather it's Shianne Harrison, Internet Director at Parks o…" at bounding box center [257, 284] width 325 height 14
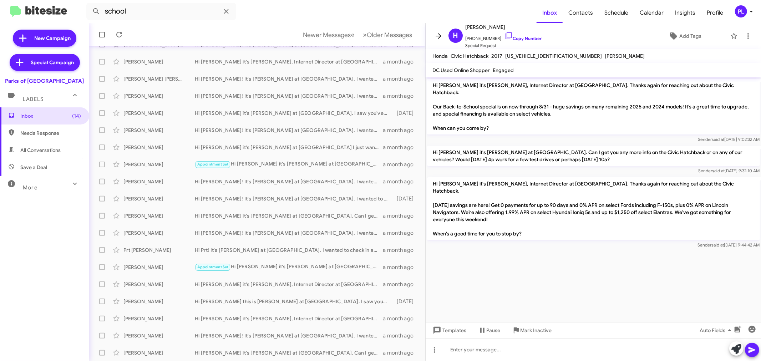
click at [433, 36] on span at bounding box center [438, 36] width 14 height 9
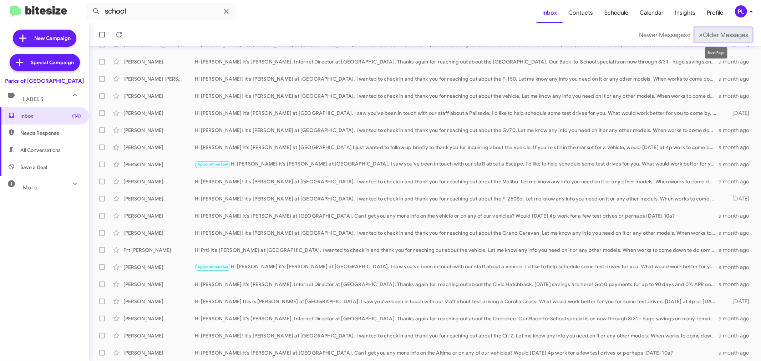
click at [684, 30] on button "» Next Older Messages" at bounding box center [723, 34] width 58 height 15
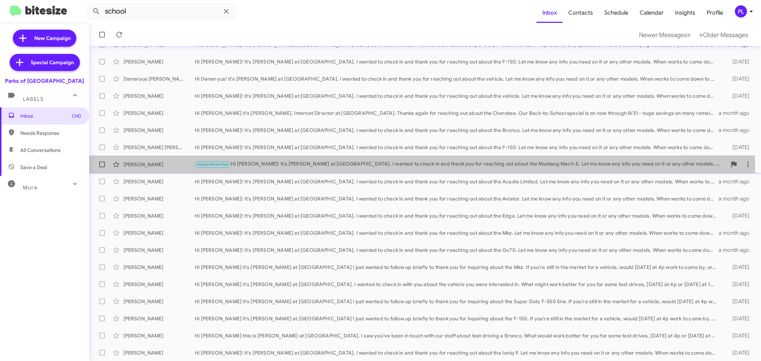
click at [310, 169] on div "Amanda Bietila Appointment Set Hi Amanda! It's Shianne Harrison at Parks of Gai…" at bounding box center [425, 164] width 660 height 14
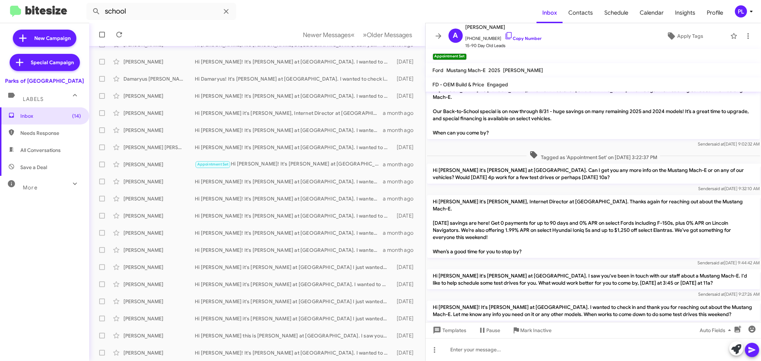
scroll to position [15, 0]
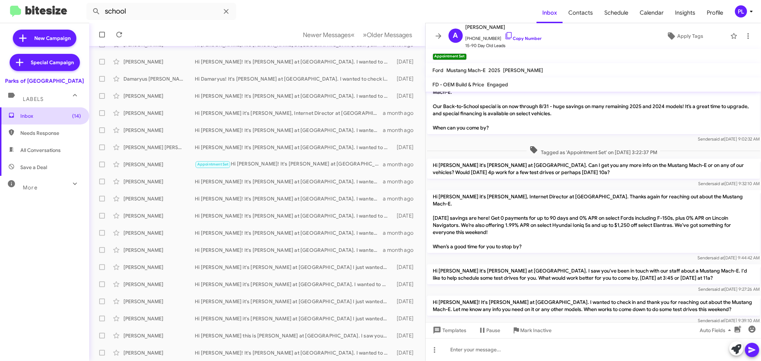
click at [47, 114] on span "Inbox (14)" at bounding box center [50, 115] width 61 height 7
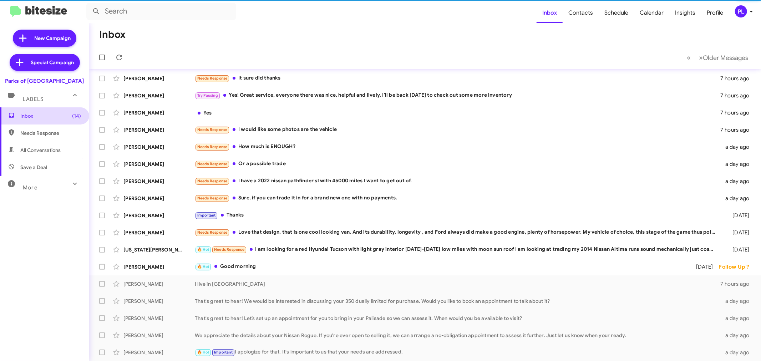
scroll to position [53, 0]
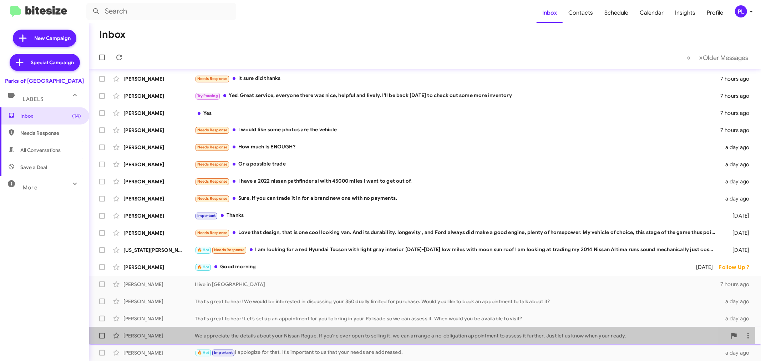
click at [374, 325] on div "Jane Prouty We appreciate the details about your Nissan Rogue. If you're ever o…" at bounding box center [425, 335] width 660 height 14
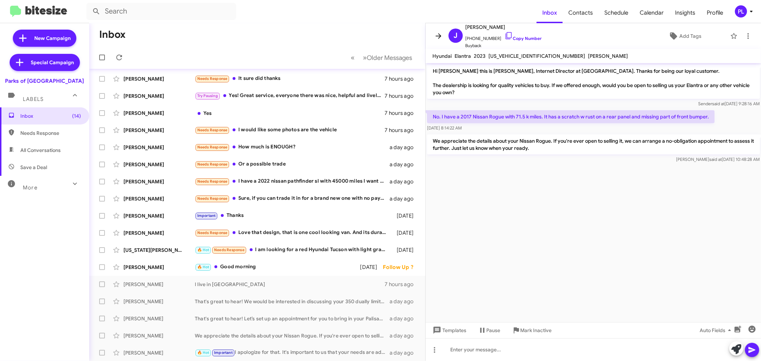
click at [441, 37] on icon at bounding box center [438, 36] width 9 height 9
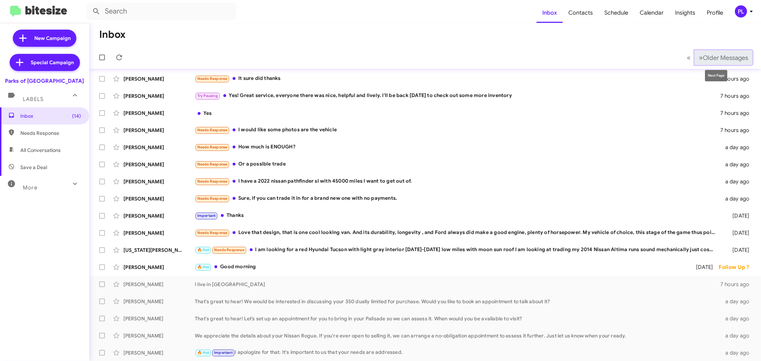
click at [684, 58] on span "Older Messages" at bounding box center [725, 58] width 45 height 8
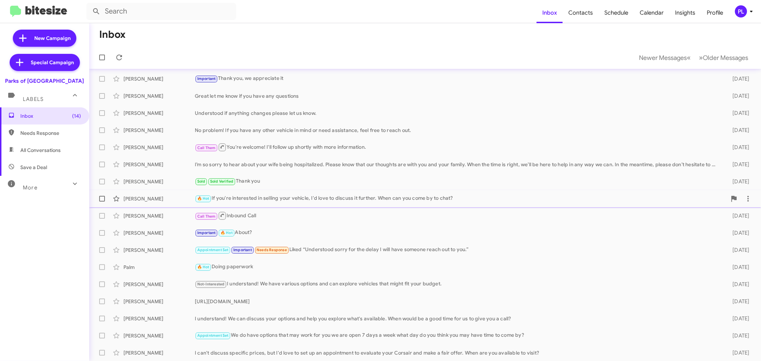
click at [321, 197] on div "🔥 Hot If you're interested in selling your vehicle, I'd love to discuss it furt…" at bounding box center [461, 198] width 532 height 8
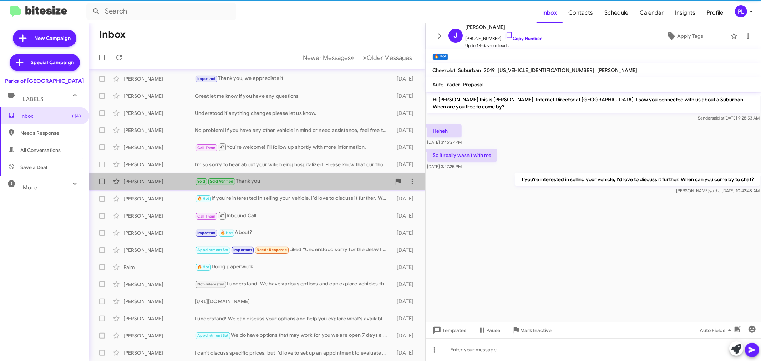
click at [307, 179] on div "Sold Sold Verified Thank you" at bounding box center [293, 181] width 196 height 8
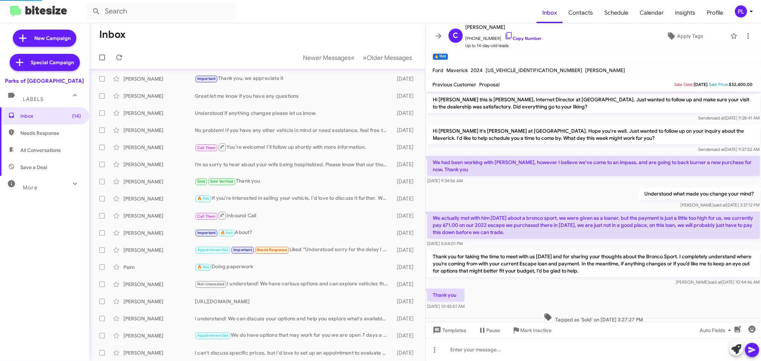
scroll to position [31, 0]
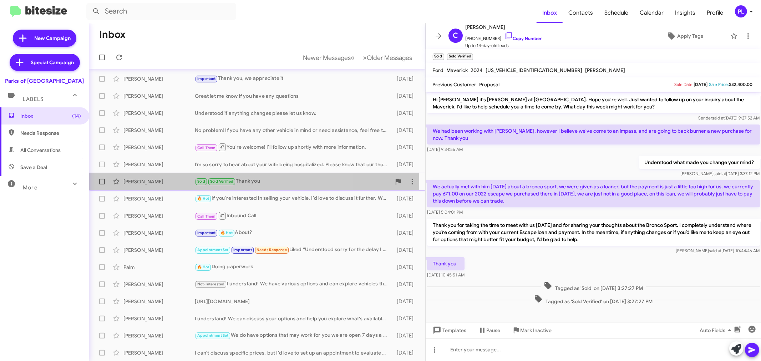
click at [159, 182] on div "Clarence Wood" at bounding box center [158, 181] width 71 height 7
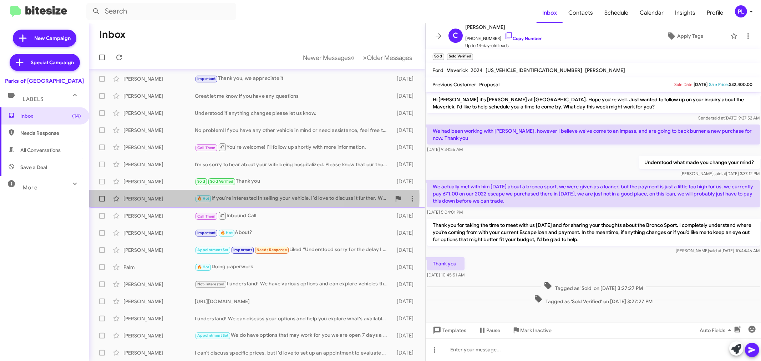
click at [155, 195] on div "Joseph Hess" at bounding box center [158, 198] width 71 height 7
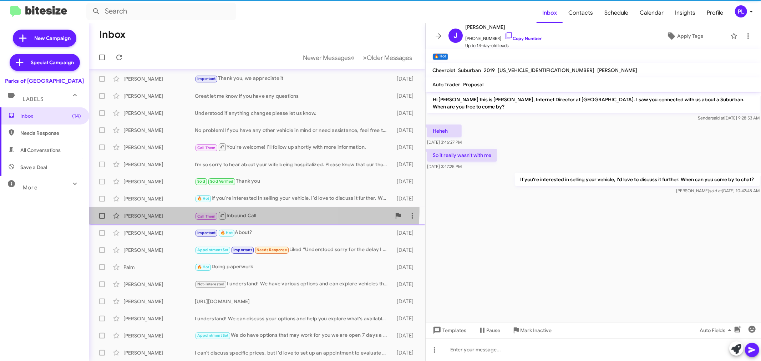
click at [152, 209] on div "Irvin Bell Call Them Inbound Call 5 days ago" at bounding box center [257, 216] width 325 height 14
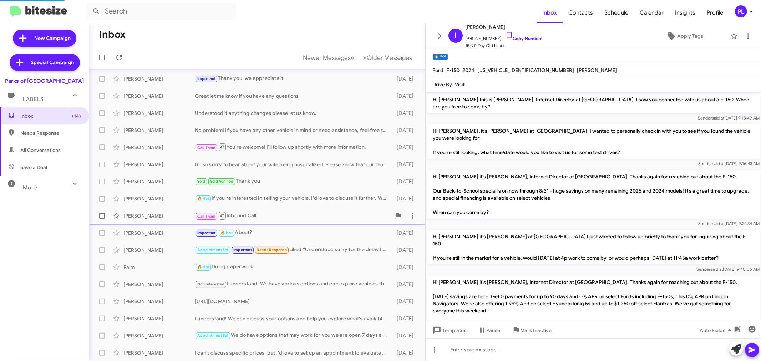
scroll to position [102, 0]
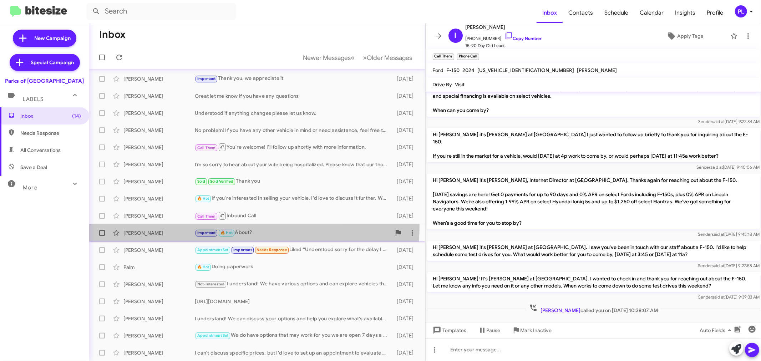
click at [154, 225] on span "Jessica Martinez Important 🔥 Hot About? 5 days ago" at bounding box center [257, 232] width 336 height 17
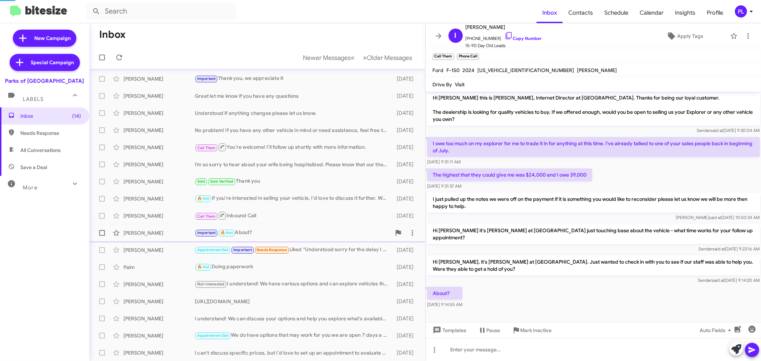
scroll to position [1, 0]
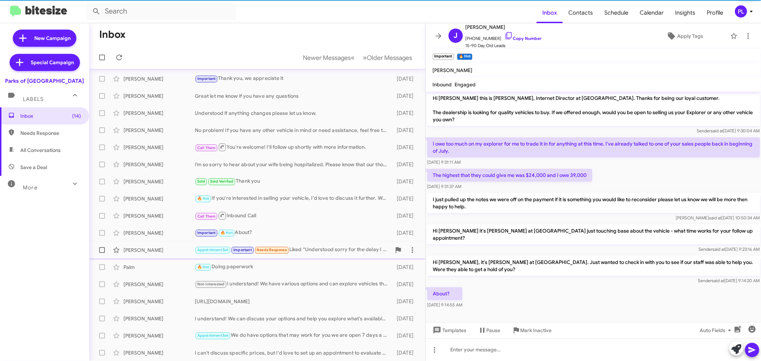
click at [147, 245] on div "Sterling Garcia Appointment Set Important Needs Response Liked “Understood sorr…" at bounding box center [257, 250] width 325 height 14
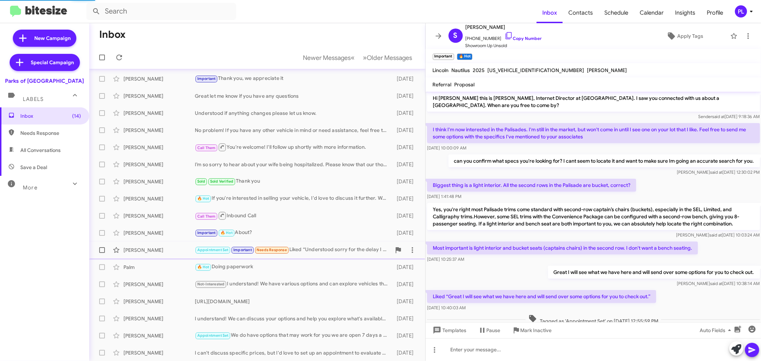
scroll to position [180, 0]
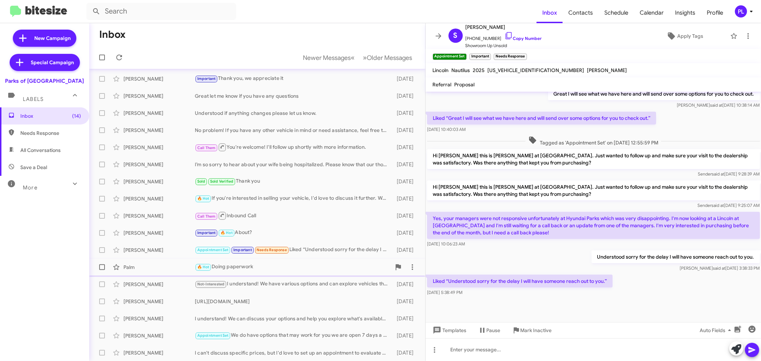
click at [140, 261] on div "Palm 🔥 Hot Doing paperwork 6 days ago" at bounding box center [257, 267] width 325 height 14
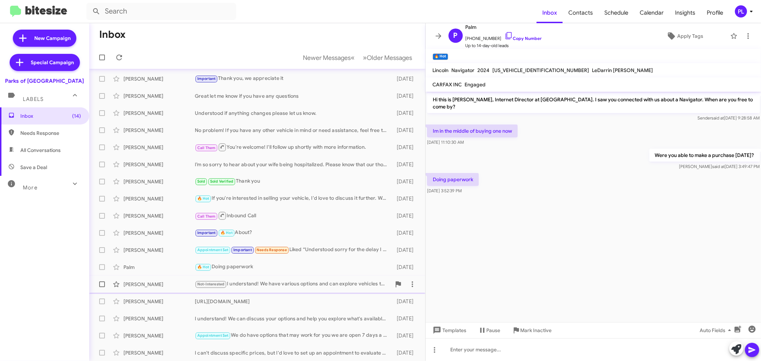
click at [137, 286] on div "Dorota Micale" at bounding box center [158, 284] width 71 height 7
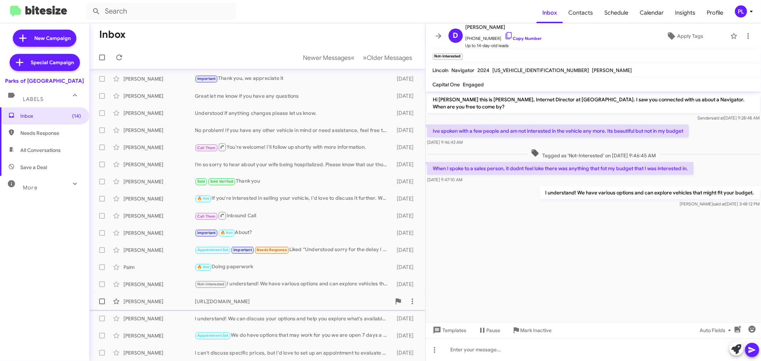
click at [137, 296] on div "Giovanni Sacco https://www.gainesvilleford.net/new-vehicles/trucks-vans-2/?_dFR…" at bounding box center [257, 301] width 325 height 14
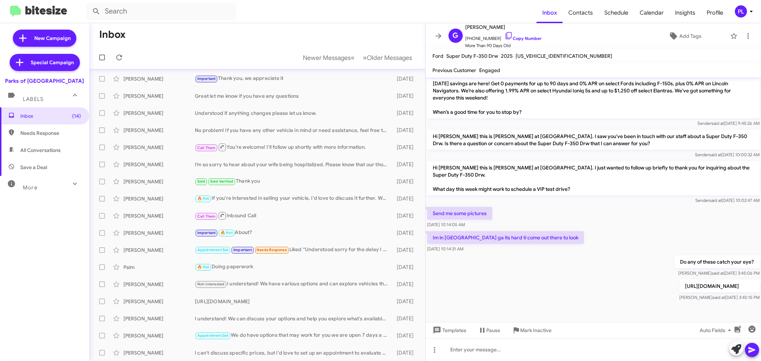
scroll to position [169, 0]
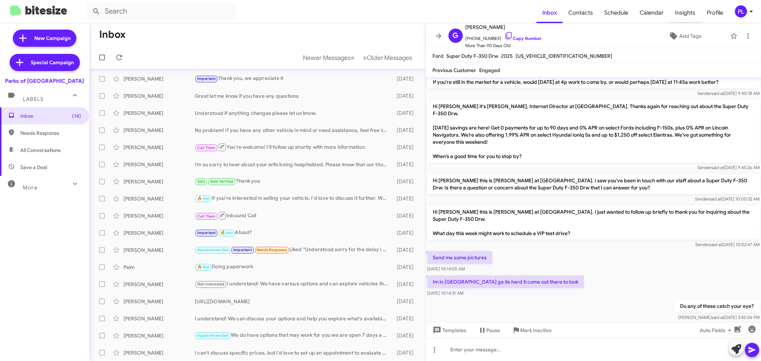
click at [684, 12] on span "Insights" at bounding box center [685, 12] width 32 height 21
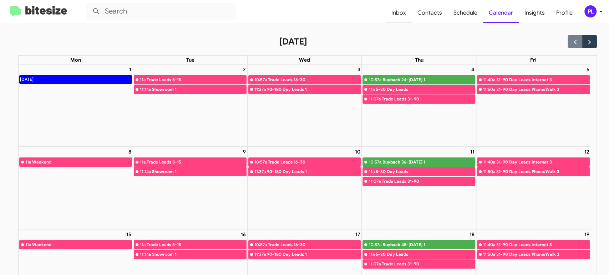
click at [407, 14] on span "Inbox" at bounding box center [399, 12] width 26 height 21
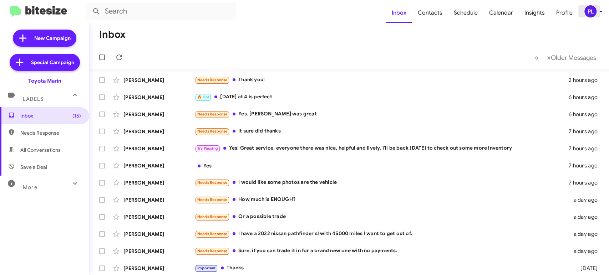
click at [595, 11] on div "PL" at bounding box center [590, 11] width 12 height 12
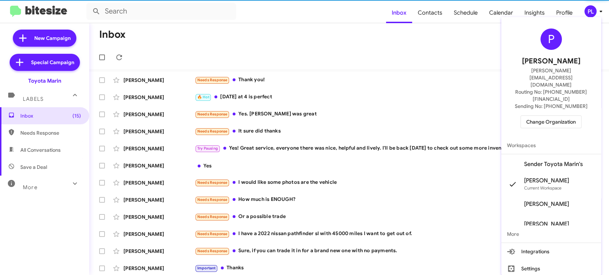
click at [545, 116] on span "Change Organization" at bounding box center [551, 122] width 50 height 12
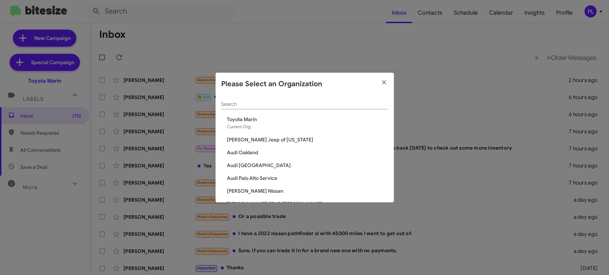
click at [243, 105] on input "Search" at bounding box center [304, 105] width 167 height 6
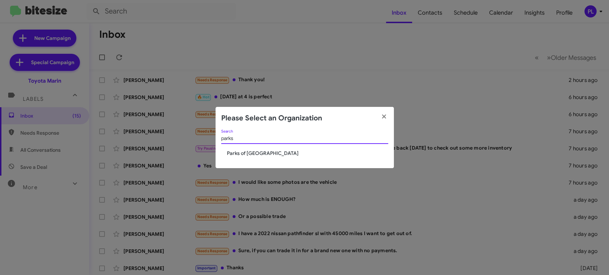
type input "parks"
click at [260, 155] on span "Parks of [GEOGRAPHIC_DATA]" at bounding box center [307, 153] width 161 height 7
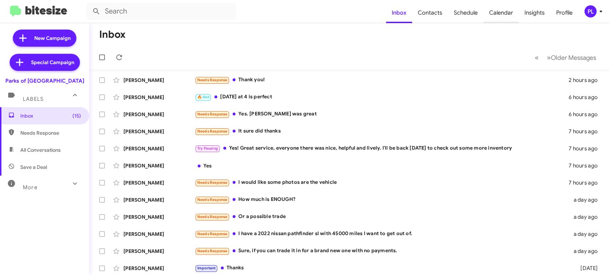
click at [506, 15] on span "Calendar" at bounding box center [500, 12] width 35 height 21
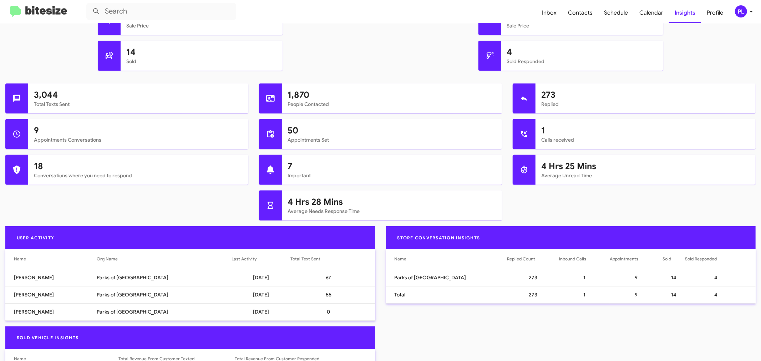
scroll to position [20, 0]
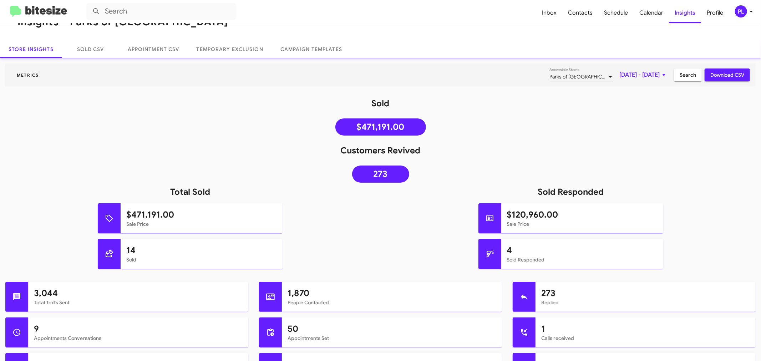
click at [749, 12] on icon at bounding box center [751, 11] width 9 height 9
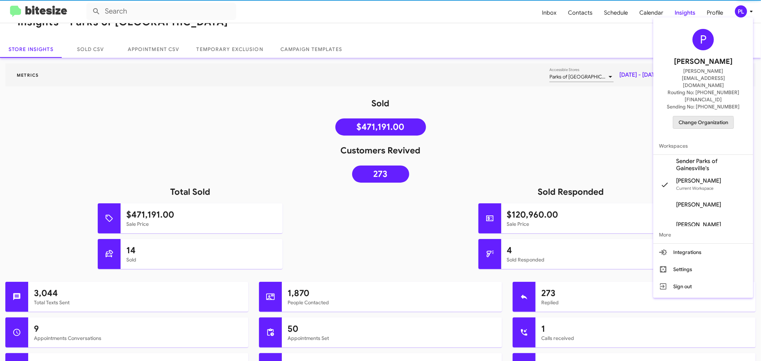
click at [691, 116] on span "Change Organization" at bounding box center [703, 122] width 50 height 12
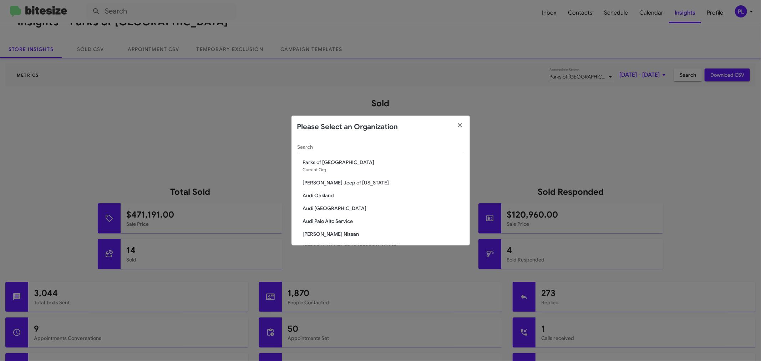
click at [338, 151] on div "Search" at bounding box center [380, 145] width 167 height 14
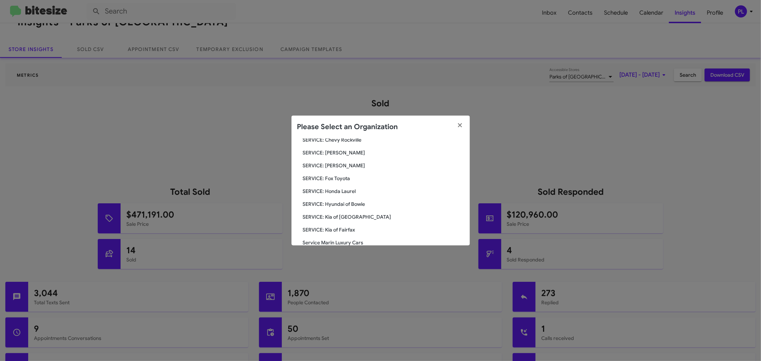
scroll to position [158, 0]
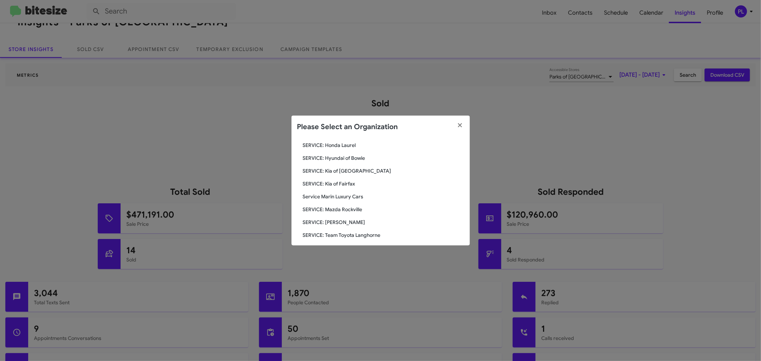
type input "service"
click at [349, 195] on span "Service Marin Luxury Cars" at bounding box center [383, 196] width 161 height 7
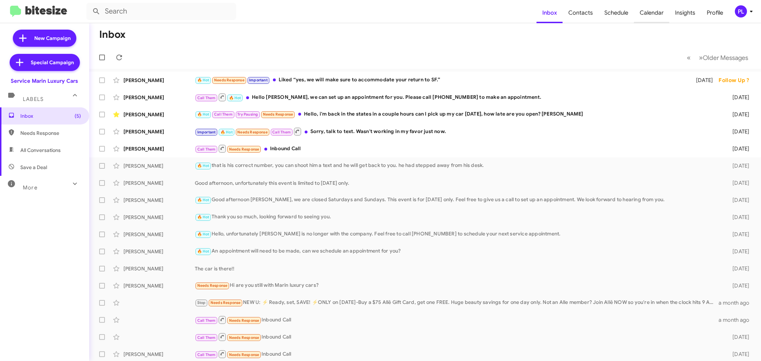
click at [651, 11] on span "Calendar" at bounding box center [651, 12] width 35 height 21
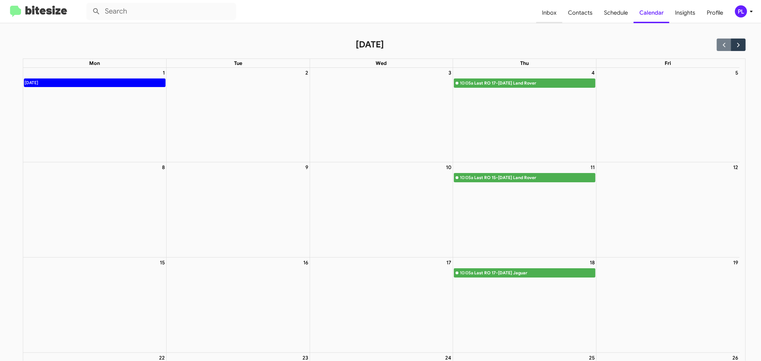
click at [550, 13] on span "Inbox" at bounding box center [549, 12] width 26 height 21
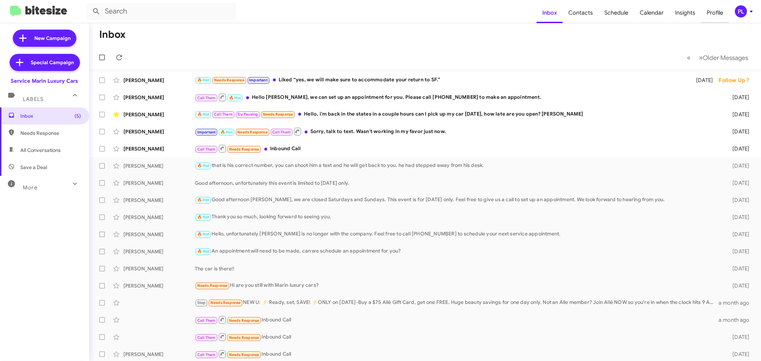
click at [716, 14] on span "Profile" at bounding box center [715, 12] width 28 height 21
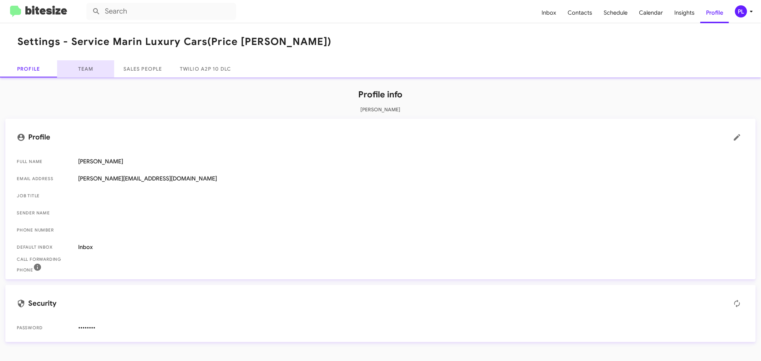
click at [74, 73] on link "Team" at bounding box center [85, 68] width 57 height 17
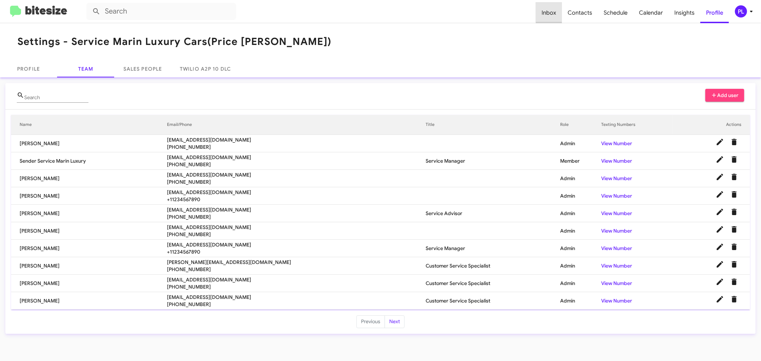
click at [557, 12] on span "Inbox" at bounding box center [549, 12] width 26 height 21
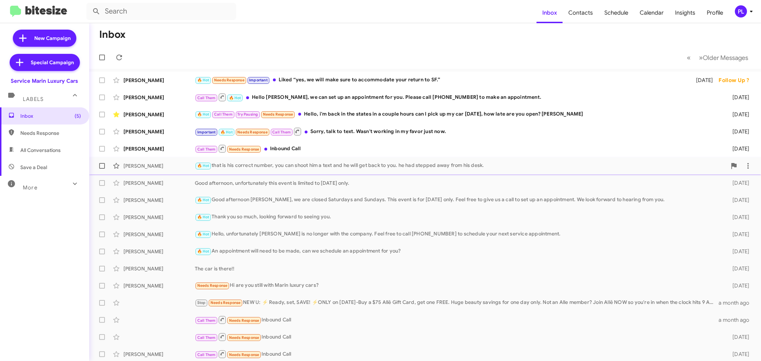
click at [256, 165] on div "🔥 Hot that is his correct number, you can shoot him a text and he will get back…" at bounding box center [461, 166] width 532 height 8
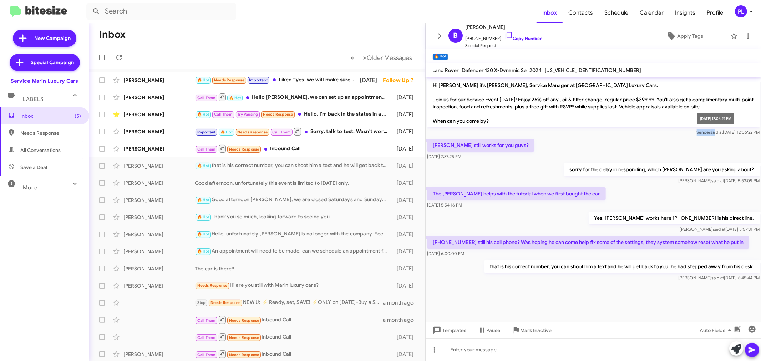
drag, startPoint x: 681, startPoint y: 131, endPoint x: 699, endPoint y: 130, distance: 18.2
click at [699, 130] on div "Sender said at Aug 27, 2025, 12:06:22 PM" at bounding box center [593, 132] width 333 height 7
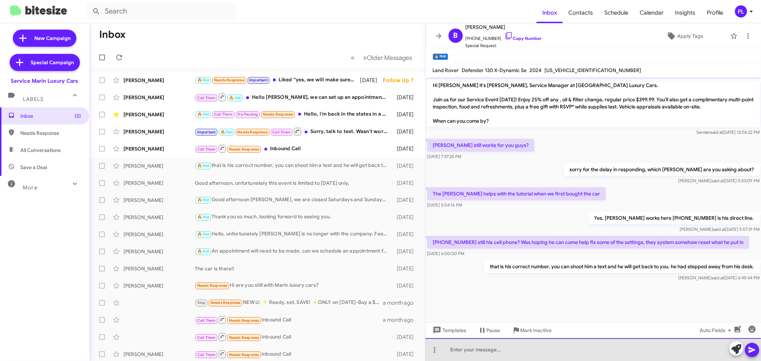
click at [499, 349] on div at bounding box center [594, 349] width 336 height 23
drag, startPoint x: 521, startPoint y: 348, endPoint x: 425, endPoint y: 350, distance: 96.7
click at [425, 350] on div "Inbox « Previous » Next Older Messages Jennifer Kim 🔥 Hot Needs Response Import…" at bounding box center [425, 192] width 672 height 338
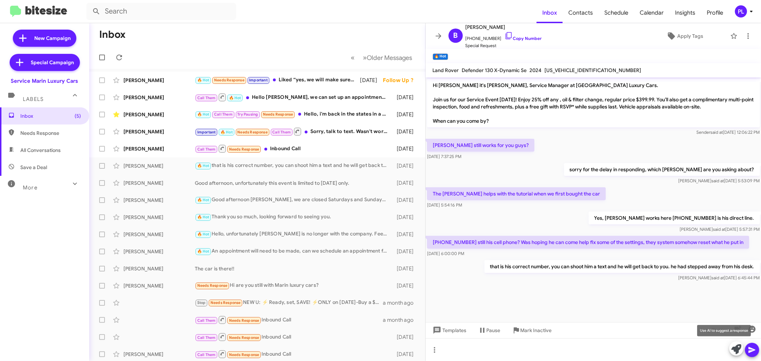
click at [734, 350] on icon at bounding box center [736, 349] width 10 height 10
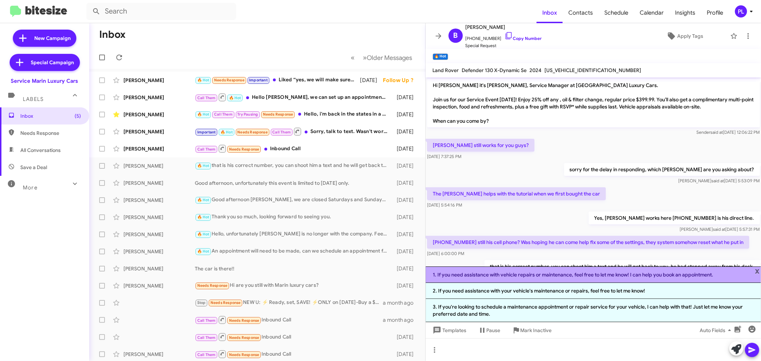
click at [505, 276] on li "1. If you need assistance with vehicle repairs or maintenance, feel free to let…" at bounding box center [594, 274] width 336 height 16
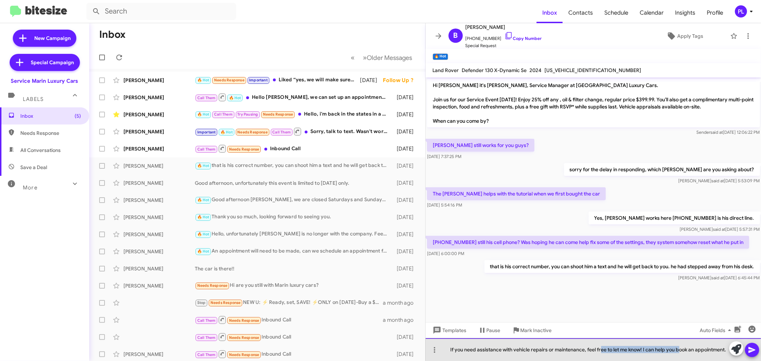
drag, startPoint x: 602, startPoint y: 350, endPoint x: 679, endPoint y: 349, distance: 77.8
click at [679, 349] on div "If you need assistance with vehicle repairs or maintenance, feel free to let me…" at bounding box center [594, 349] width 336 height 23
click at [550, 352] on div "If you need assistance with vehicle repairs or maintenance, feel free to let me…" at bounding box center [594, 349] width 336 height 23
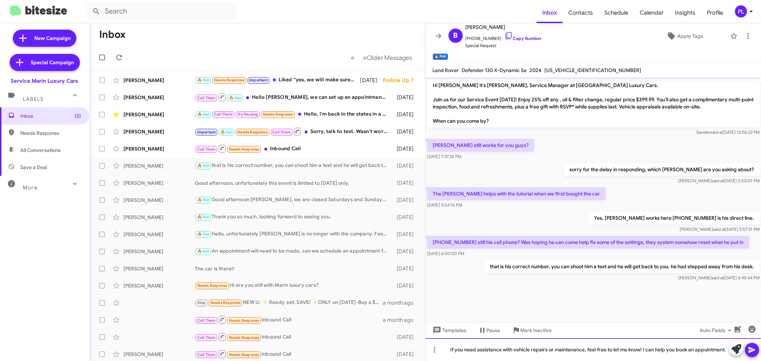
click at [561, 348] on div "If you need assistance with vehicle repairs or maintenance, feel free to let me…" at bounding box center [594, 349] width 336 height 23
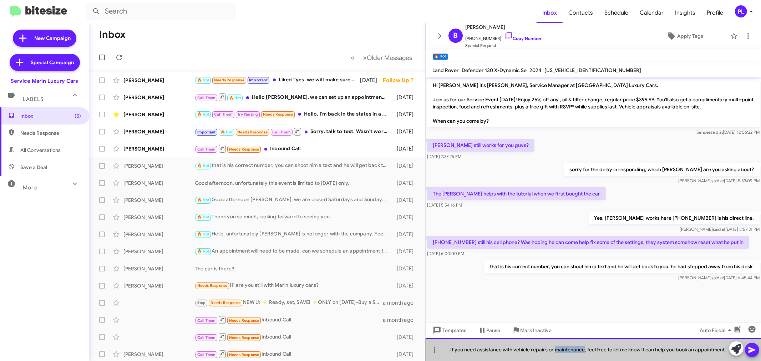
click at [561, 348] on div "If you need assistance with vehicle repairs or maintenance, feel free to let me…" at bounding box center [594, 349] width 336 height 23
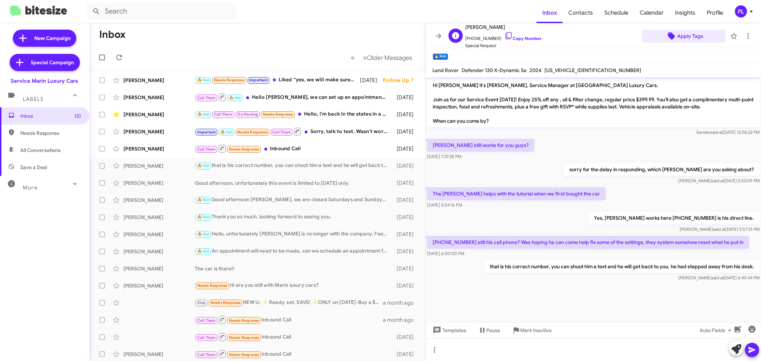
click at [678, 36] on span "Apply Tags" at bounding box center [690, 36] width 26 height 13
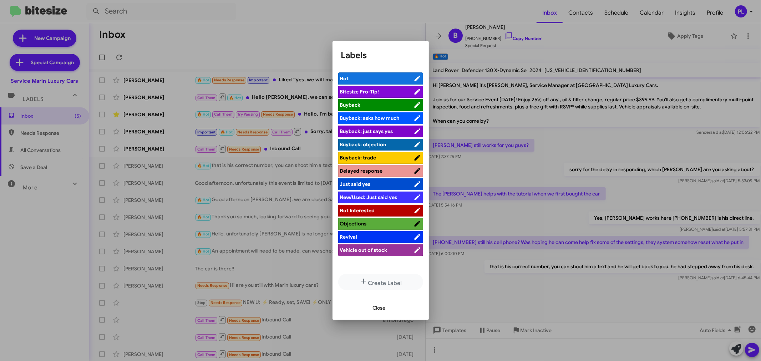
click at [375, 310] on span "Close" at bounding box center [379, 307] width 13 height 13
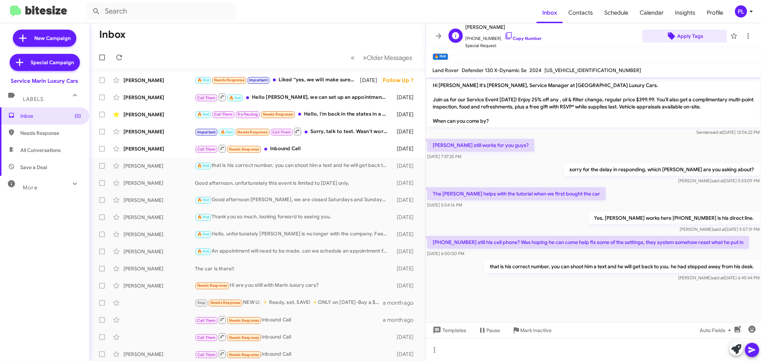
click at [688, 33] on span "Apply Tags" at bounding box center [690, 36] width 26 height 13
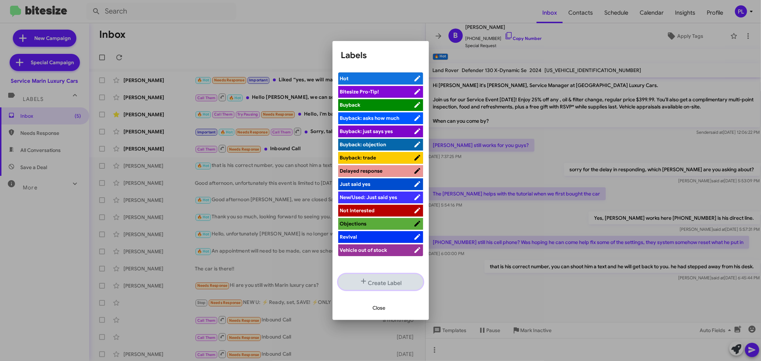
click at [386, 284] on button "Create Label" at bounding box center [380, 282] width 85 height 16
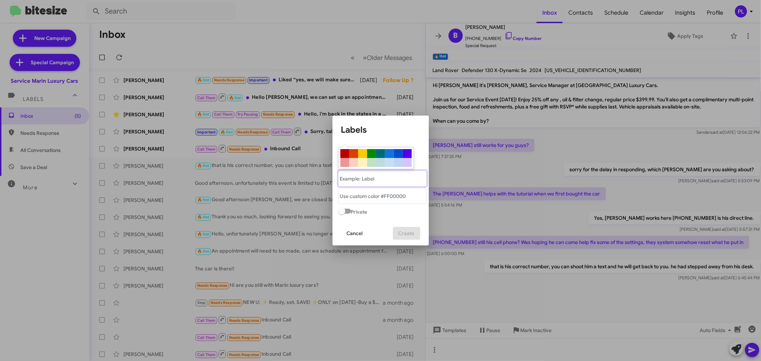
click at [385, 180] on "text" at bounding box center [382, 178] width 88 height 16
type "TONY"
click at [399, 149] on div at bounding box center [398, 153] width 9 height 9
type "#004dcf"
click at [360, 240] on span "Cancel" at bounding box center [355, 233] width 16 height 13
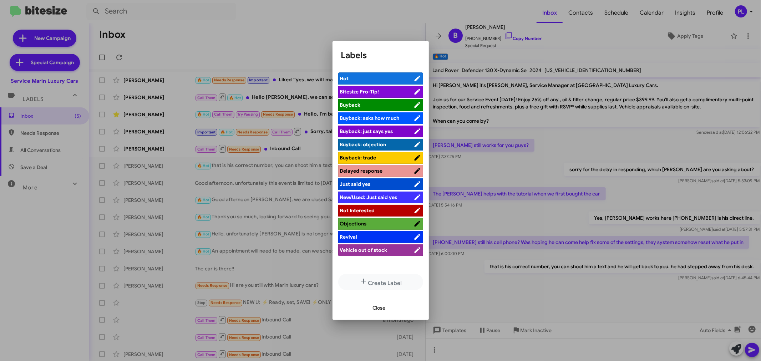
click at [384, 307] on span "Close" at bounding box center [379, 307] width 13 height 13
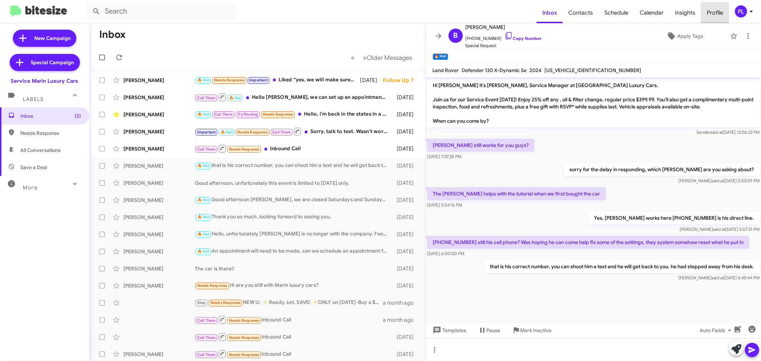
click at [723, 14] on span "Profile" at bounding box center [715, 12] width 28 height 21
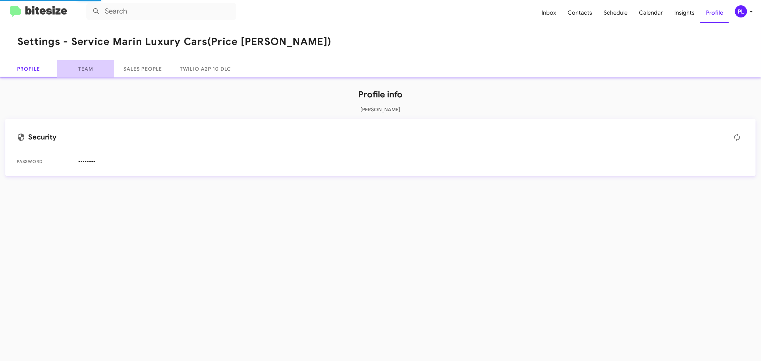
click at [89, 70] on link "Team" at bounding box center [85, 68] width 57 height 17
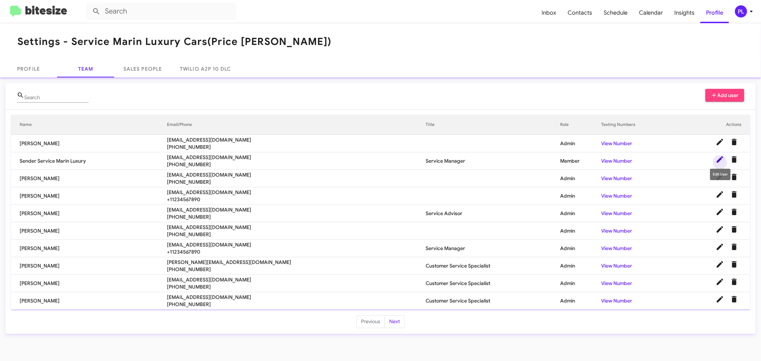
click at [718, 162] on icon at bounding box center [720, 159] width 6 height 6
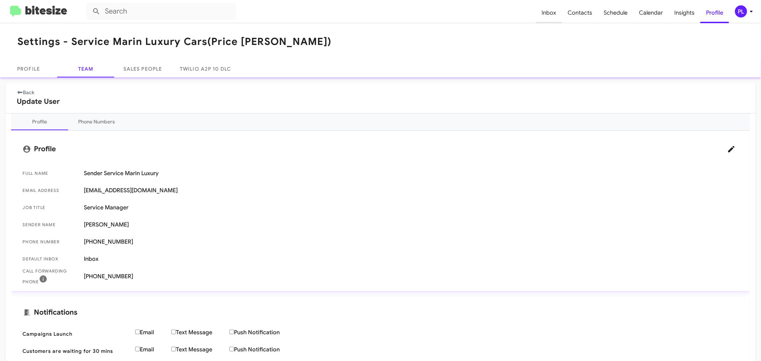
click at [558, 12] on span "Inbox" at bounding box center [549, 12] width 26 height 21
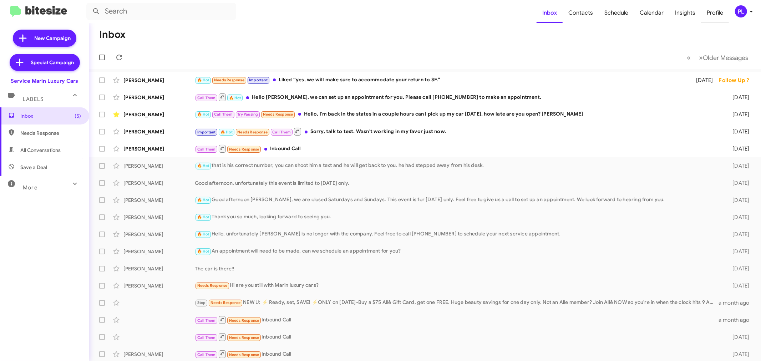
click at [719, 12] on span "Profile" at bounding box center [715, 12] width 28 height 21
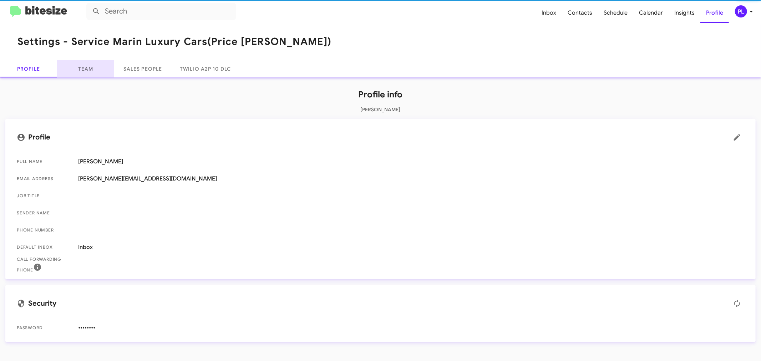
click at [91, 74] on link "Team" at bounding box center [85, 68] width 57 height 17
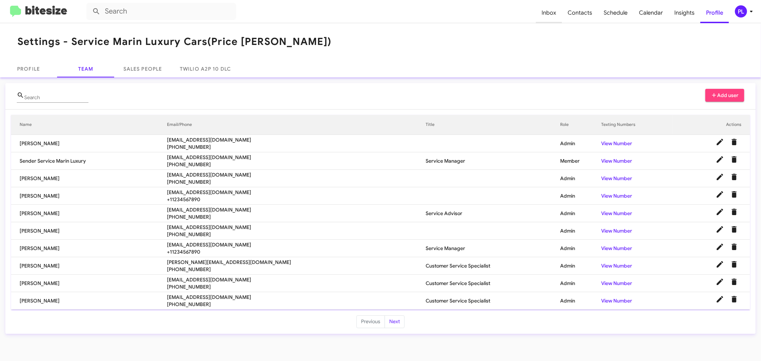
click at [551, 11] on span "Inbox" at bounding box center [549, 12] width 26 height 21
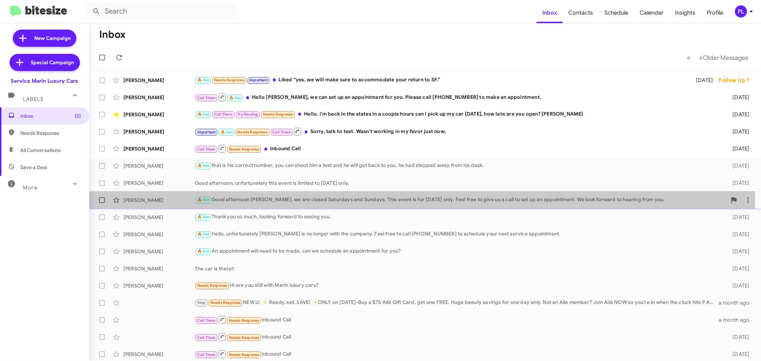
click at [244, 198] on div "🔥 Hot Good afternoon Peter, we are closed Saturdays and Sundays. This event is …" at bounding box center [461, 200] width 532 height 8
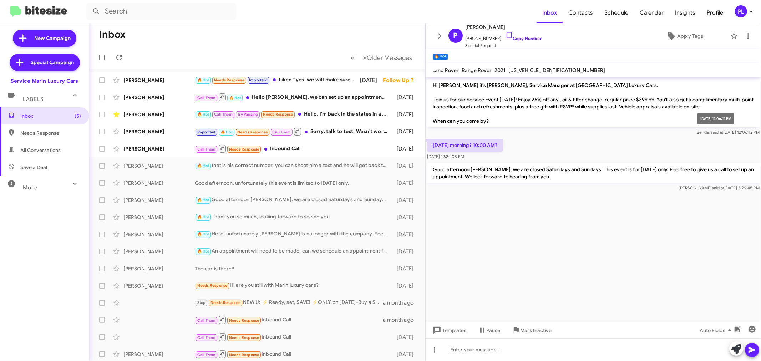
drag, startPoint x: 682, startPoint y: 131, endPoint x: 699, endPoint y: 131, distance: 17.8
click at [699, 131] on div "Sender said at Aug 27, 2025, 12:06:12 PM" at bounding box center [593, 132] width 333 height 7
click at [215, 287] on span "Needs Response" at bounding box center [212, 285] width 30 height 5
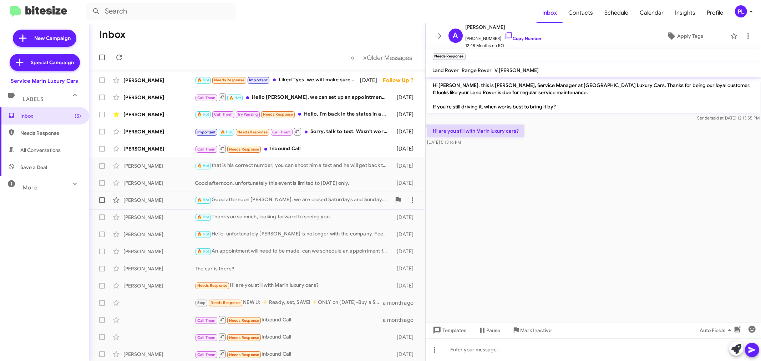
click at [208, 201] on span "🔥 Hot" at bounding box center [203, 200] width 12 height 5
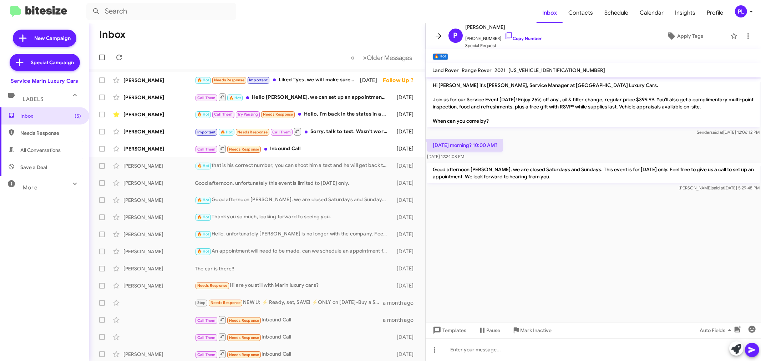
click at [440, 37] on icon at bounding box center [439, 35] width 6 height 5
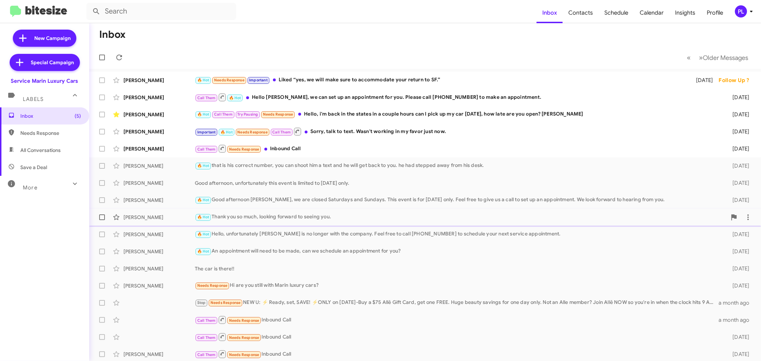
click at [266, 216] on div "🔥 Hot Thank you so much, looking forward to seeing you." at bounding box center [461, 217] width 532 height 8
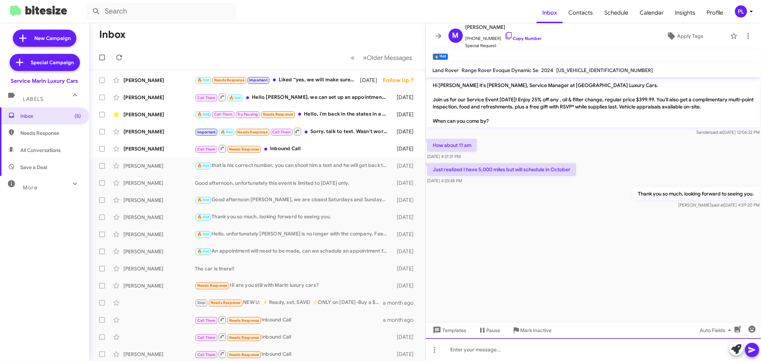
click at [489, 348] on div at bounding box center [594, 349] width 336 height 23
drag, startPoint x: 491, startPoint y: 347, endPoint x: 439, endPoint y: 345, distance: 51.4
click at [439, 345] on div "fasdfasdfsdf" at bounding box center [594, 349] width 336 height 23
click at [736, 350] on icon at bounding box center [736, 349] width 10 height 10
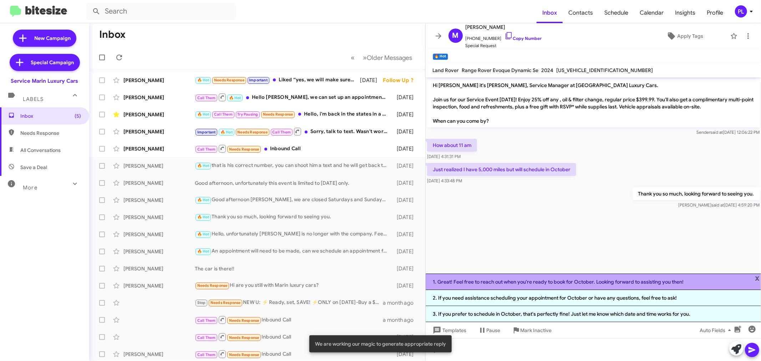
click at [569, 280] on li "1. Great! Feel free to reach out when you're ready to book for October. Looking…" at bounding box center [594, 282] width 336 height 16
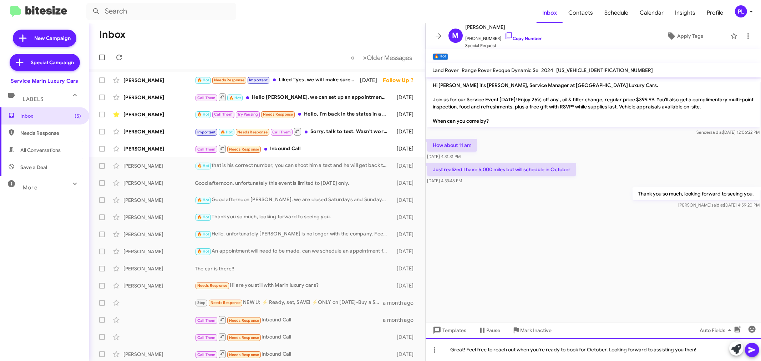
click at [595, 350] on div "Great! Feel free to reach out when you're ready to book for October. Looking fo…" at bounding box center [594, 349] width 336 height 23
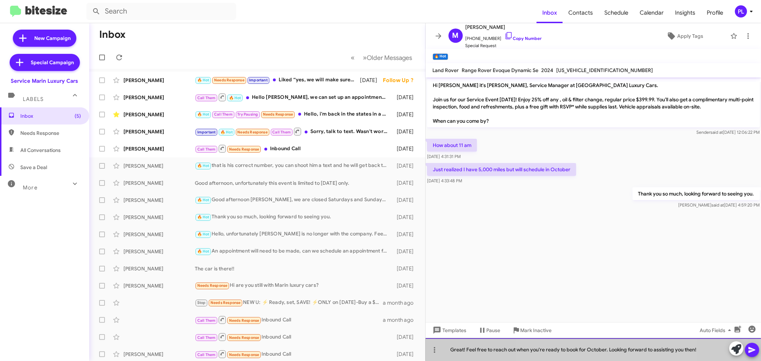
click at [595, 350] on div "Great! Feel free to reach out when you're ready to book for October. Looking fo…" at bounding box center [594, 349] width 336 height 23
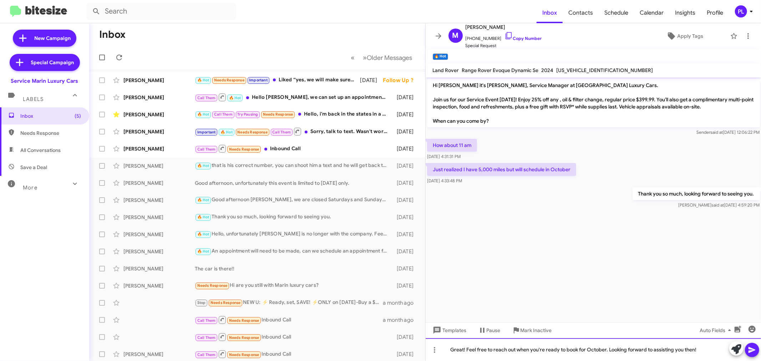
click at [620, 351] on div "Great! Feel free to reach out when you're ready to book for October. Looking fo…" at bounding box center [594, 349] width 336 height 23
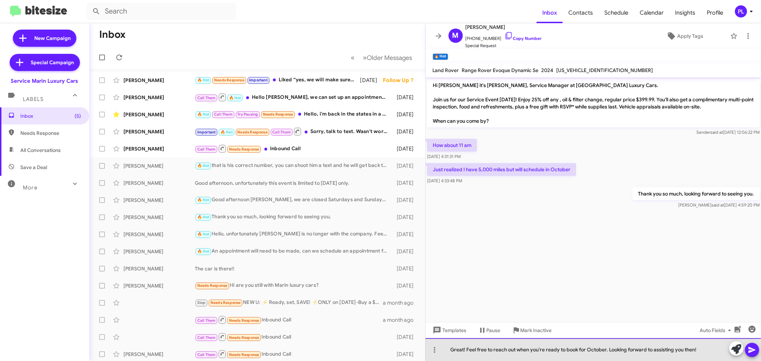
click at [620, 351] on div "Great! Feel free to reach out when you're ready to book for October. Looking fo…" at bounding box center [594, 349] width 336 height 23
click at [647, 341] on div "Great! Feel free to reach out when you're ready to book for October. Looking fo…" at bounding box center [594, 349] width 336 height 23
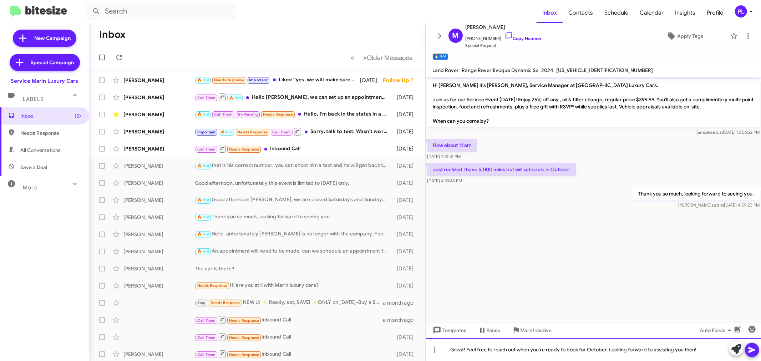
drag, startPoint x: 699, startPoint y: 347, endPoint x: 447, endPoint y: 347, distance: 252.5
click at [447, 347] on div "Great! Feel free to reach out when you're ready to book for October. Looking fo…" at bounding box center [594, 349] width 336 height 23
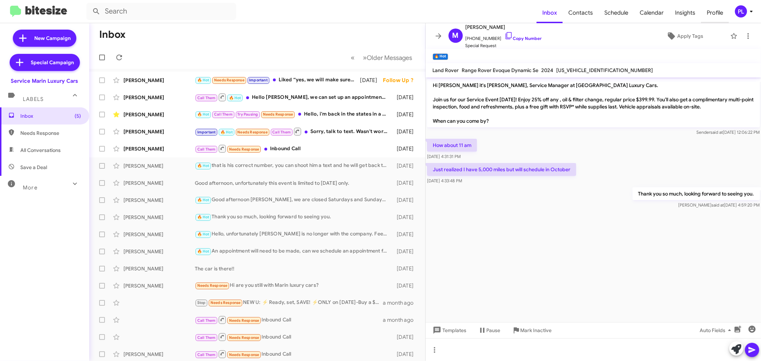
drag, startPoint x: 715, startPoint y: 12, endPoint x: 702, endPoint y: 16, distance: 13.7
click at [715, 12] on span "Profile" at bounding box center [715, 12] width 28 height 21
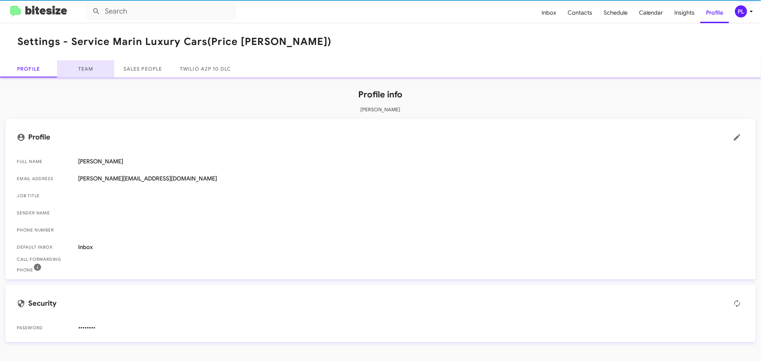
click at [82, 67] on link "Team" at bounding box center [85, 68] width 57 height 17
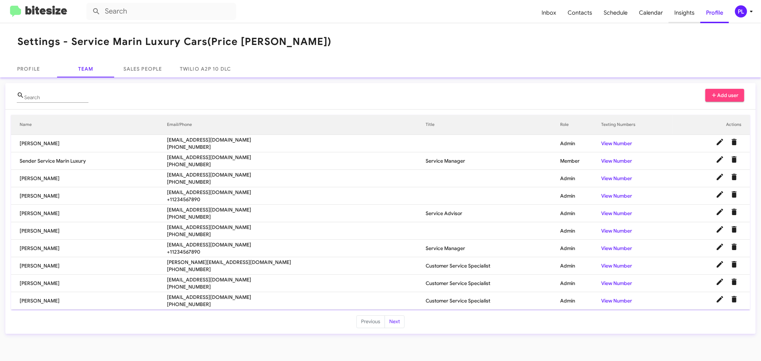
click at [679, 15] on span "Insights" at bounding box center [684, 12] width 32 height 21
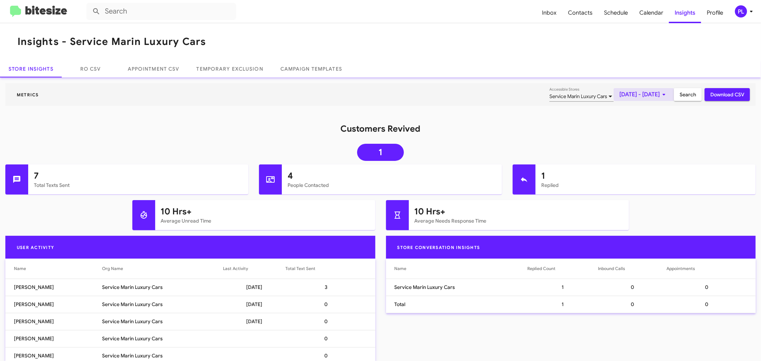
click at [619, 93] on span "Sep 1, 2025 - Sep 17, 2025" at bounding box center [643, 94] width 49 height 13
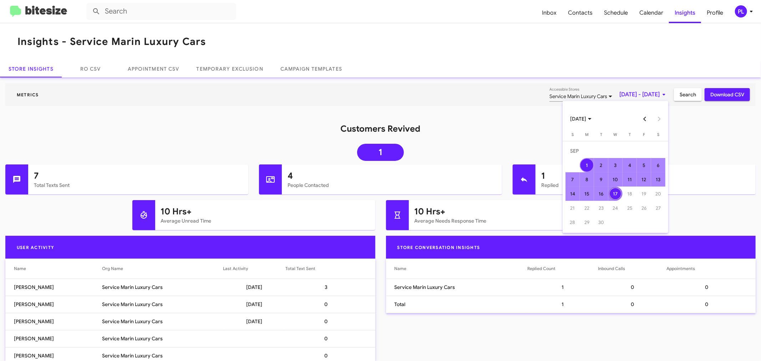
click at [646, 119] on button "Previous month" at bounding box center [645, 119] width 14 height 14
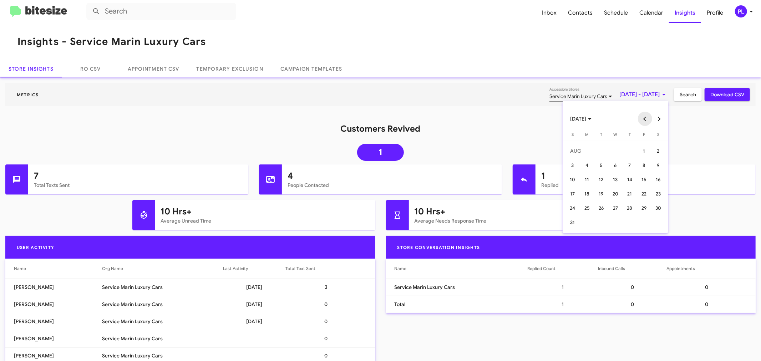
click at [646, 119] on button "Previous month" at bounding box center [645, 119] width 14 height 14
click at [643, 116] on button "Previous month" at bounding box center [645, 119] width 14 height 14
click at [632, 154] on div "1" at bounding box center [629, 150] width 13 height 13
click at [653, 119] on button "Next month" at bounding box center [659, 119] width 14 height 14
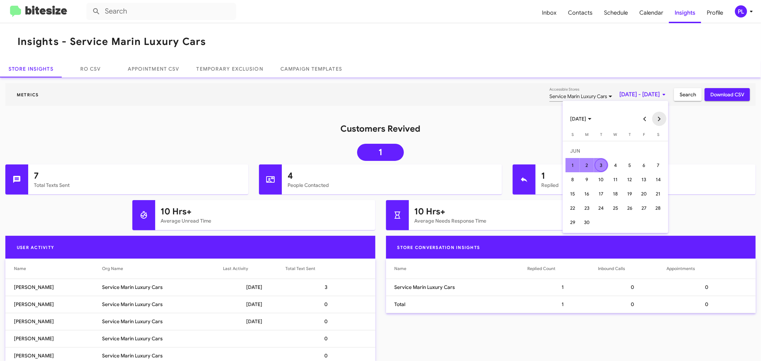
click at [653, 119] on button "Next month" at bounding box center [659, 119] width 14 height 14
click at [658, 122] on button "Next month" at bounding box center [659, 119] width 14 height 14
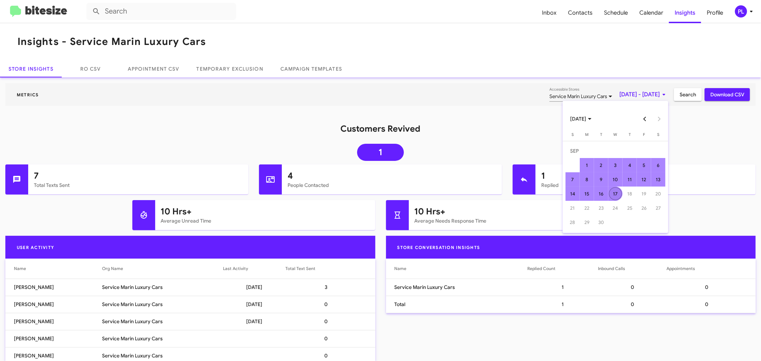
click at [619, 193] on div "17" at bounding box center [615, 193] width 13 height 13
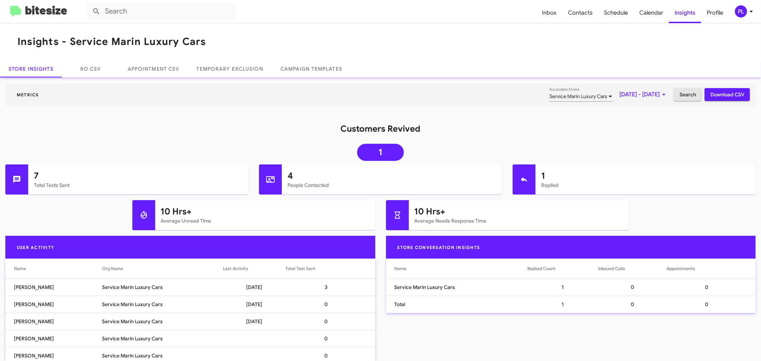
click at [674, 99] on button "Search" at bounding box center [688, 94] width 28 height 13
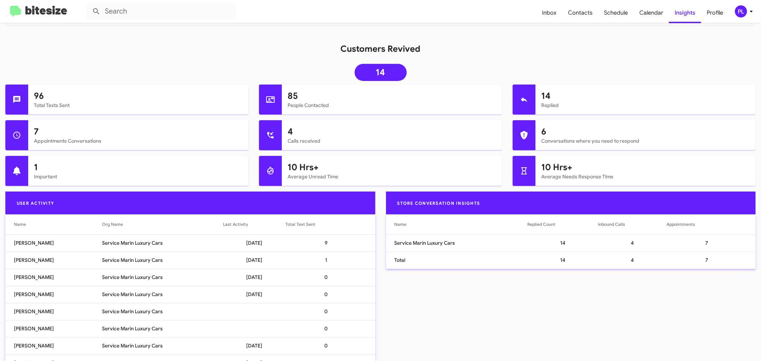
scroll to position [119, 0]
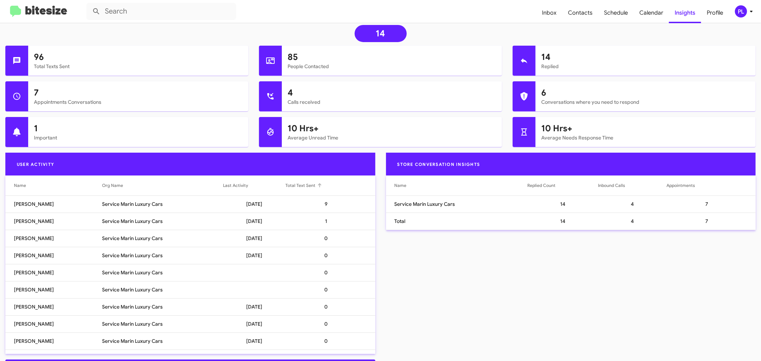
click at [320, 184] on div at bounding box center [321, 184] width 2 height 2
click at [319, 184] on div at bounding box center [319, 186] width 1 height 4
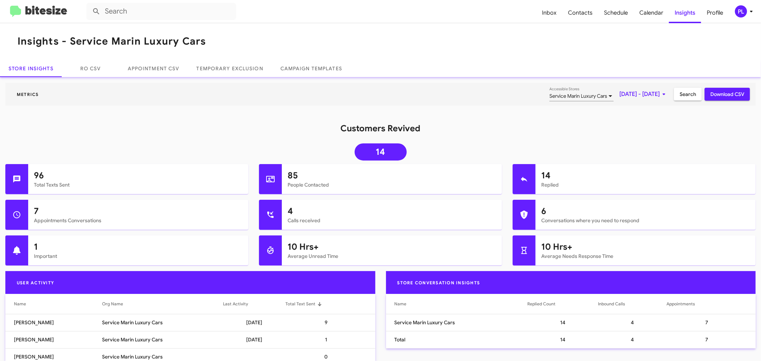
scroll to position [0, 0]
click at [560, 15] on span "Inbox" at bounding box center [549, 12] width 26 height 21
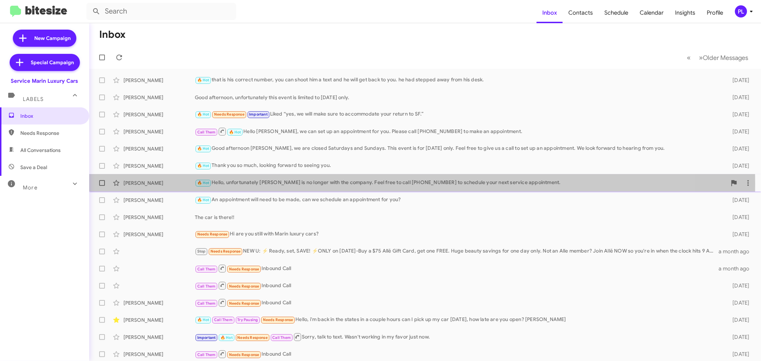
click at [272, 184] on div "🔥 Hot Hello, unfortunately Matt is no longer with the company. Feel free to cal…" at bounding box center [461, 183] width 532 height 8
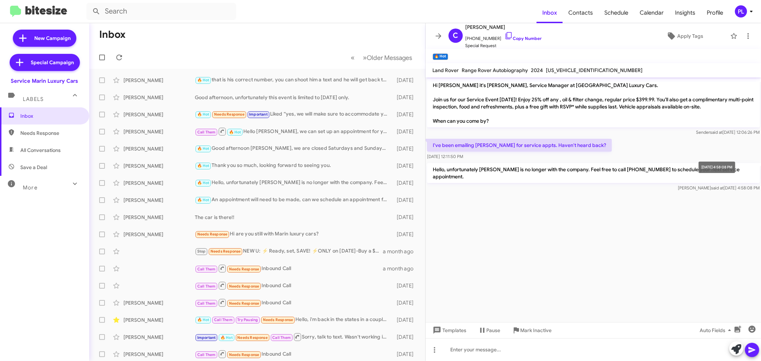
drag, startPoint x: 685, startPoint y: 181, endPoint x: 718, endPoint y: 177, distance: 33.4
click at [718, 177] on body "Inbox Contacts Schedule Calendar Insights Profile PL New Campaign Special Campa…" at bounding box center [380, 180] width 761 height 361
click at [685, 10] on span "Insights" at bounding box center [685, 12] width 32 height 21
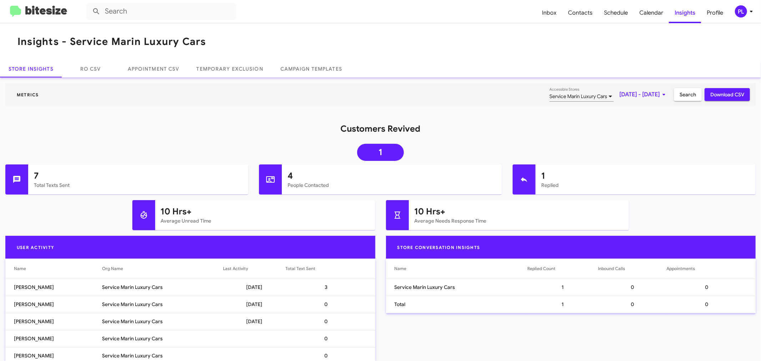
click at [466, 98] on mat-toolbar "Metrics Service Marin Luxury Cars Accessible Stores Sep 1, 2025 - Sep 17, 2025 …" at bounding box center [380, 94] width 750 height 23
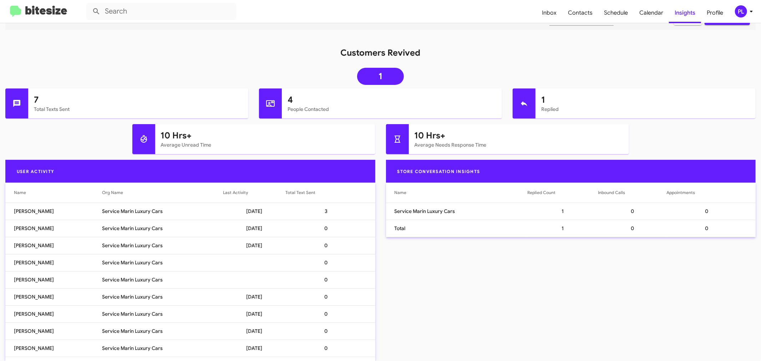
scroll to position [87, 0]
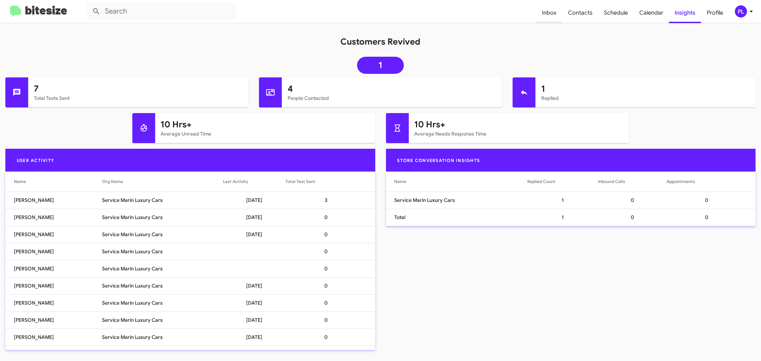
click at [558, 12] on span "Inbox" at bounding box center [549, 12] width 26 height 21
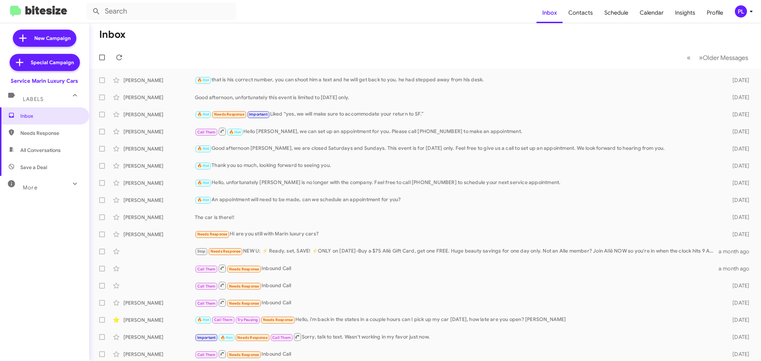
click at [47, 189] on div "More" at bounding box center [37, 184] width 63 height 13
click at [40, 238] on span "Appointment Set" at bounding box center [39, 241] width 39 height 7
type input "in:appointment-set"
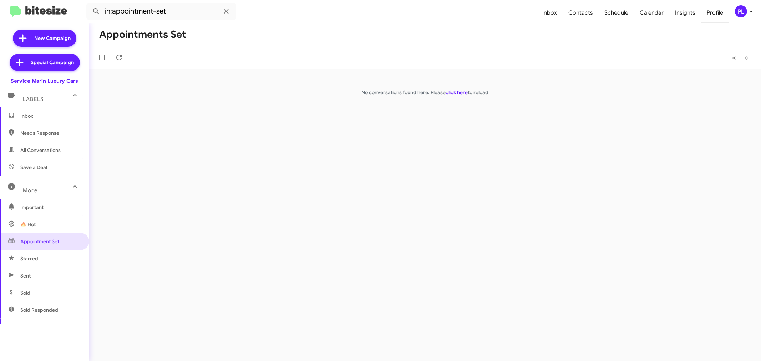
click at [714, 15] on span "Profile" at bounding box center [715, 12] width 28 height 21
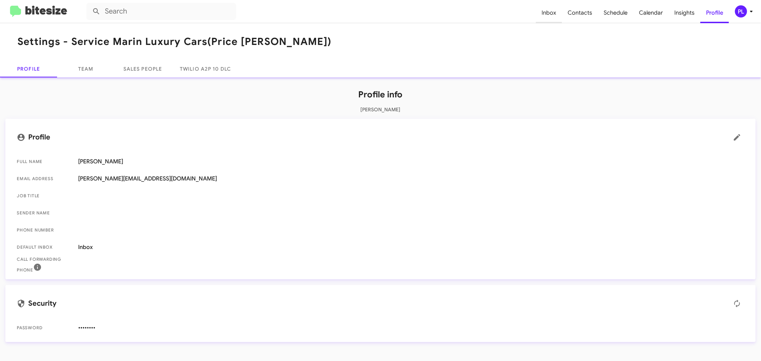
click at [555, 15] on span "Inbox" at bounding box center [549, 12] width 26 height 21
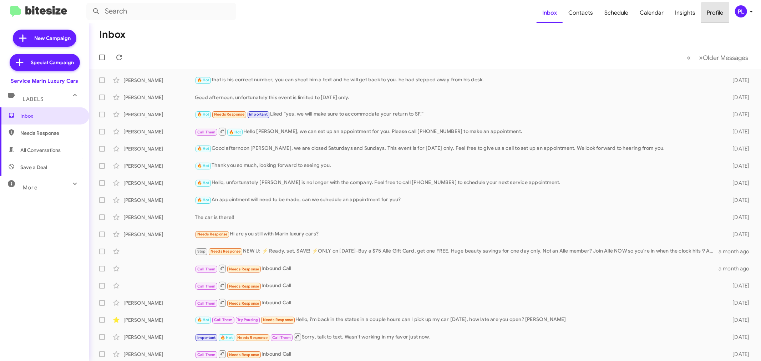
click at [718, 18] on span "Profile" at bounding box center [715, 12] width 28 height 21
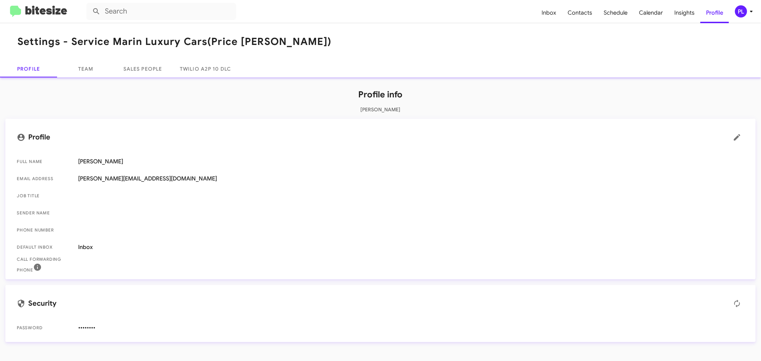
click at [77, 77] on div "Profile info Peggy Lervold Profile Full Name Peggy Lervold Email Address peggy@…" at bounding box center [380, 212] width 761 height 270
click at [94, 66] on link "Team" at bounding box center [85, 68] width 57 height 17
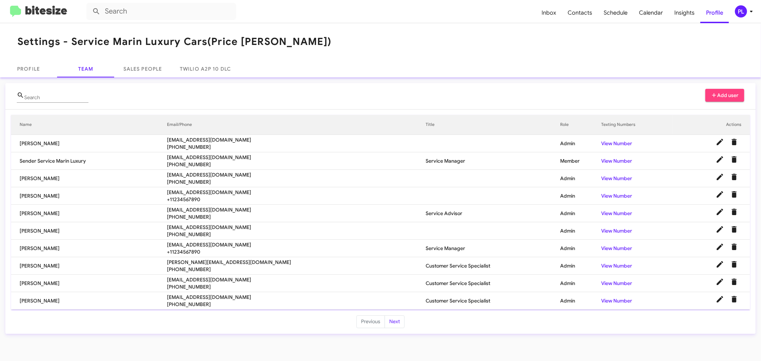
drag, startPoint x: 265, startPoint y: 296, endPoint x: 183, endPoint y: 299, distance: 81.4
click at [183, 299] on tr "Tony Gomez tonygomez@marinluxurycars.com +19253660142 Customer Service Speciali…" at bounding box center [380, 300] width 739 height 17
copy tr "tonygomez@marinluxurycars.com"
drag, startPoint x: 281, startPoint y: 260, endPoint x: 177, endPoint y: 261, distance: 103.8
click at [177, 261] on tr "Justin Prasad justinprasad@marinluxurycars.com +19168860723 Customer Service Sp…" at bounding box center [380, 265] width 739 height 17
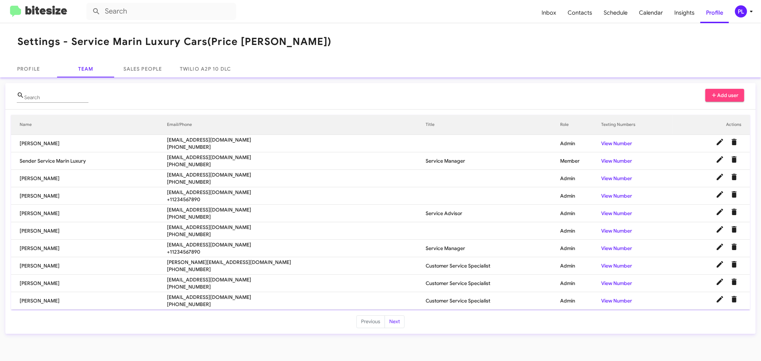
copy tr "justinprasad@marinluxurycars.com"
click at [396, 325] on button "Next" at bounding box center [394, 321] width 20 height 13
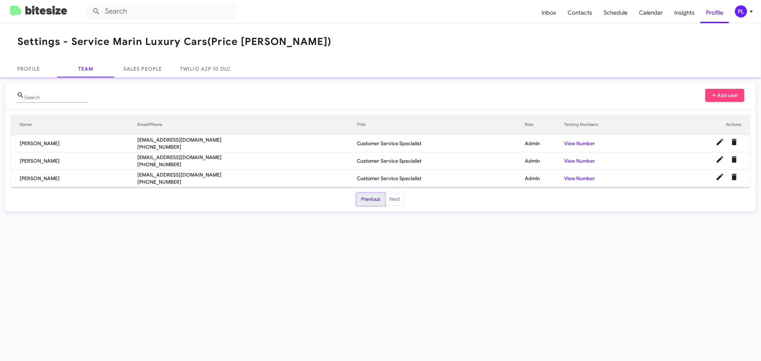
click at [370, 201] on button "Previous" at bounding box center [370, 199] width 29 height 13
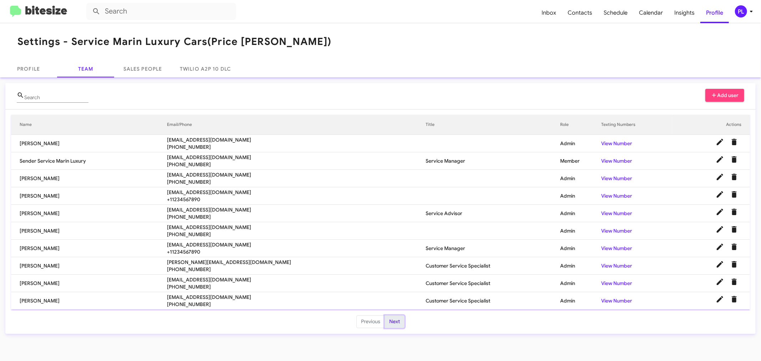
click at [391, 322] on button "Next" at bounding box center [394, 321] width 20 height 13
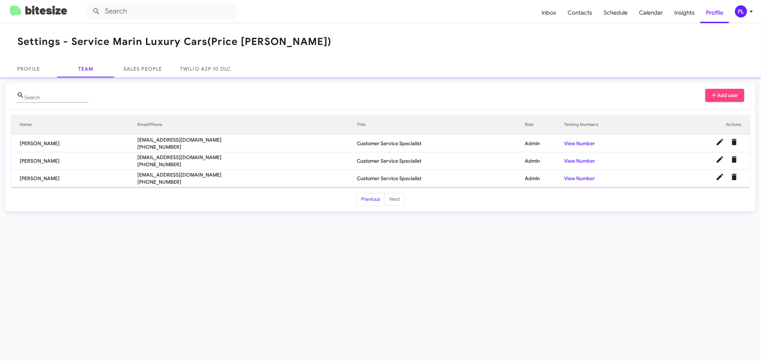
drag, startPoint x: 224, startPoint y: 157, endPoint x: 129, endPoint y: 154, distance: 95.3
click at [129, 154] on tr "Martin Sanchez martinsanchez@marinluxurycars.com +19257834549 Customer Service …" at bounding box center [380, 160] width 739 height 17
copy tr "martinsanchez@marinluxurycars.com"
click at [368, 198] on button "Previous" at bounding box center [370, 199] width 29 height 13
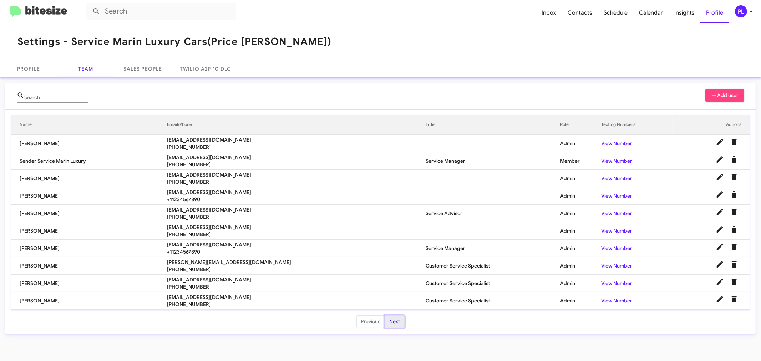
click at [396, 322] on button "Next" at bounding box center [394, 321] width 20 height 13
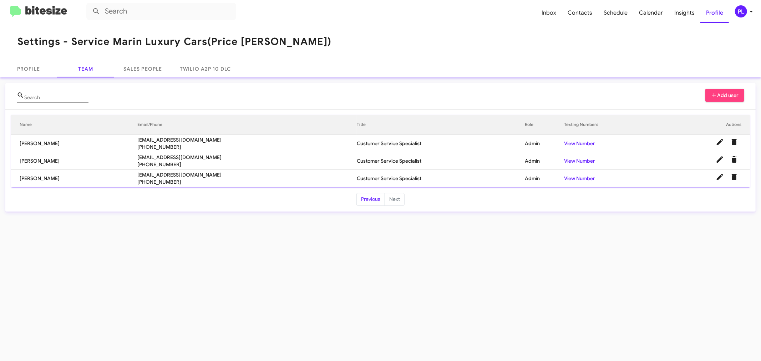
drag, startPoint x: 210, startPoint y: 173, endPoint x: 126, endPoint y: 175, distance: 83.8
click at [126, 175] on tr "Tyler Smith tylersmith@marinluxurycars.com +15109353196 Customer Service Specia…" at bounding box center [380, 178] width 739 height 17
copy tr "tylersmith@marinluxurycars.com"
click at [369, 200] on button "Previous" at bounding box center [370, 199] width 29 height 13
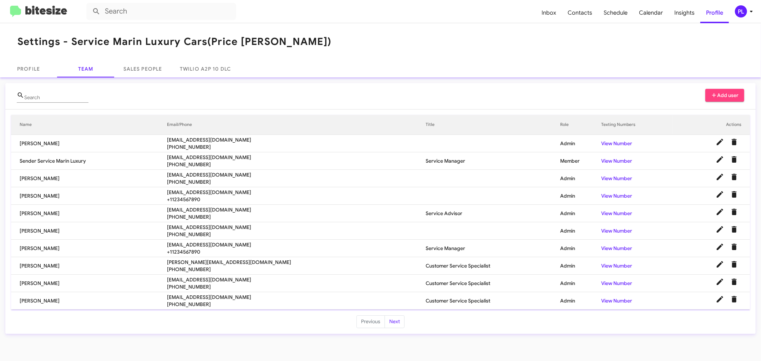
drag, startPoint x: 270, startPoint y: 281, endPoint x: 183, endPoint y: 282, distance: 86.7
click at [183, 282] on tr "Juan Gonzalez juangonzalez@marinluxurycars.com +12095525836 Customer Service Sp…" at bounding box center [380, 283] width 739 height 17
copy tr "juangonzalez@marinluxurycars.com"
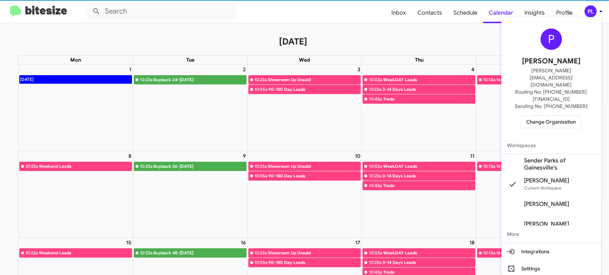
click at [549, 116] on span "Change Organization" at bounding box center [551, 122] width 50 height 12
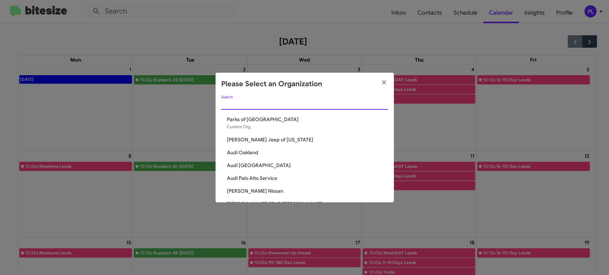
click at [266, 105] on input "Search" at bounding box center [304, 105] width 167 height 6
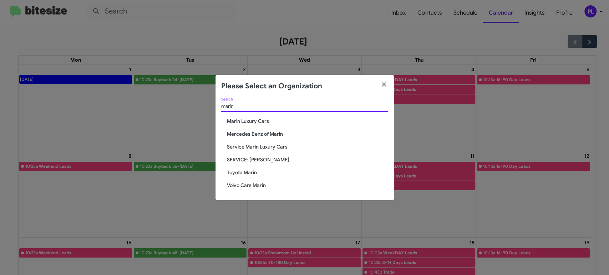
type input "marin"
click at [257, 158] on span "SERVICE: [PERSON_NAME]" at bounding box center [307, 159] width 161 height 7
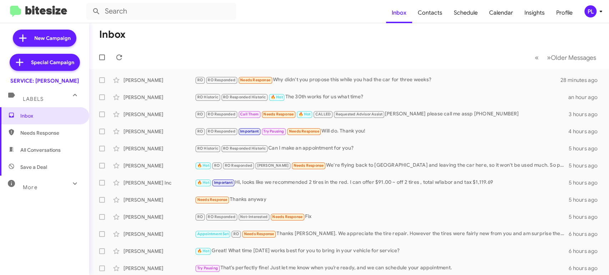
click at [597, 16] on span "PL" at bounding box center [594, 11] width 21 height 12
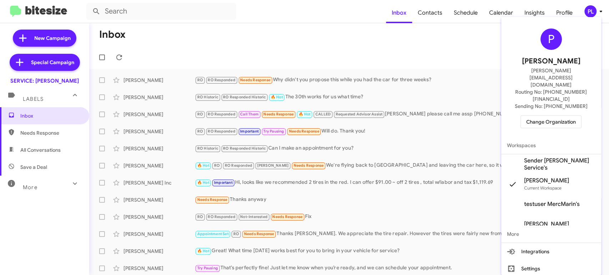
click at [556, 116] on span "Change Organization" at bounding box center [551, 122] width 50 height 12
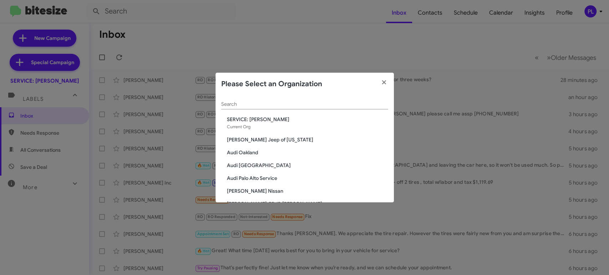
click at [283, 104] on input "Search" at bounding box center [304, 105] width 167 height 6
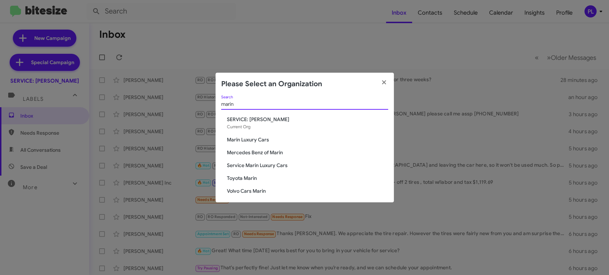
type input "marin"
click at [243, 167] on span "Service Marin Luxury Cars" at bounding box center [307, 165] width 161 height 7
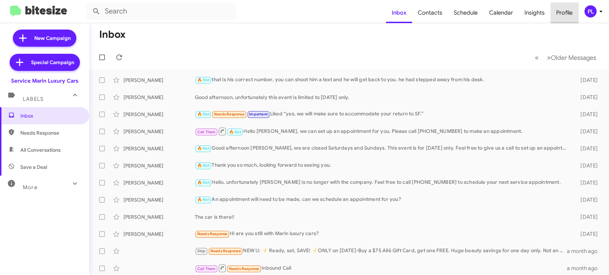
click at [559, 12] on span "Profile" at bounding box center [564, 12] width 28 height 21
